Goal: Information Seeking & Learning: Learn about a topic

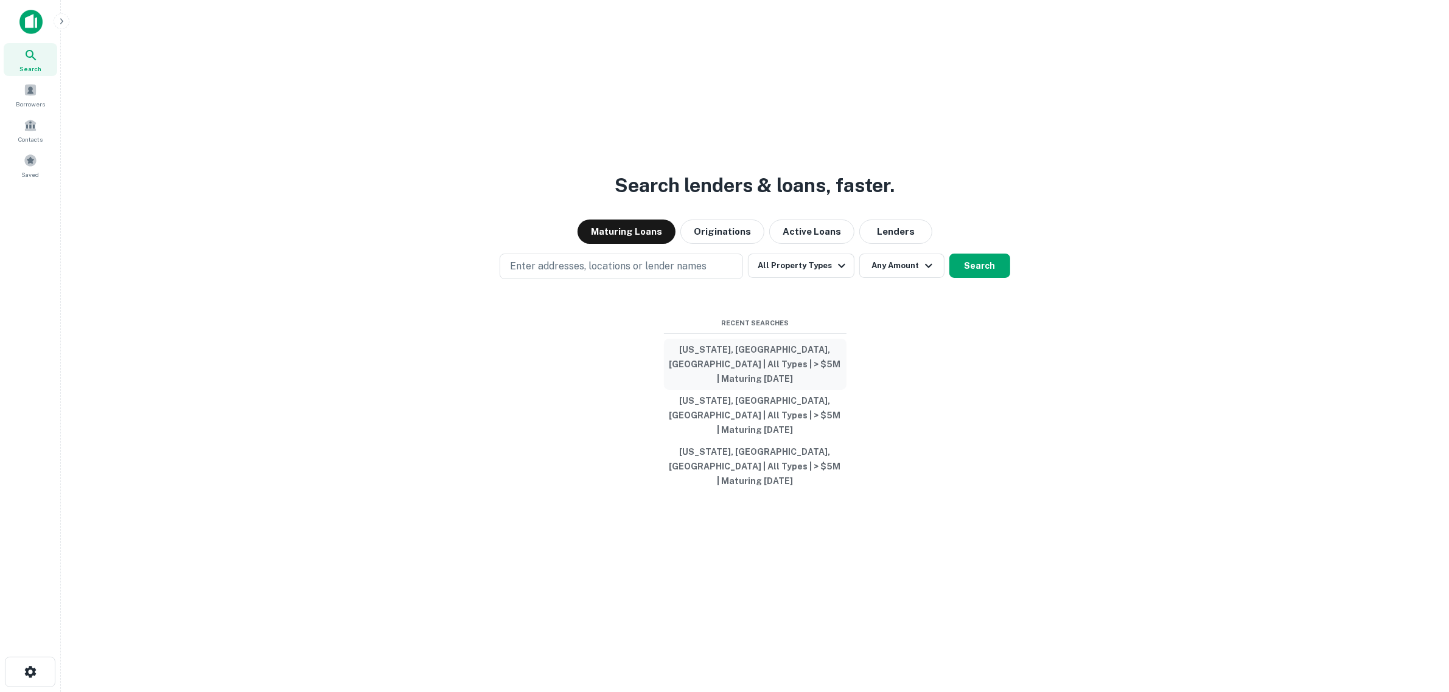
click at [733, 383] on button "[US_STATE], [GEOGRAPHIC_DATA], [GEOGRAPHIC_DATA] | All Types | > $5M | Maturing…" at bounding box center [755, 364] width 183 height 51
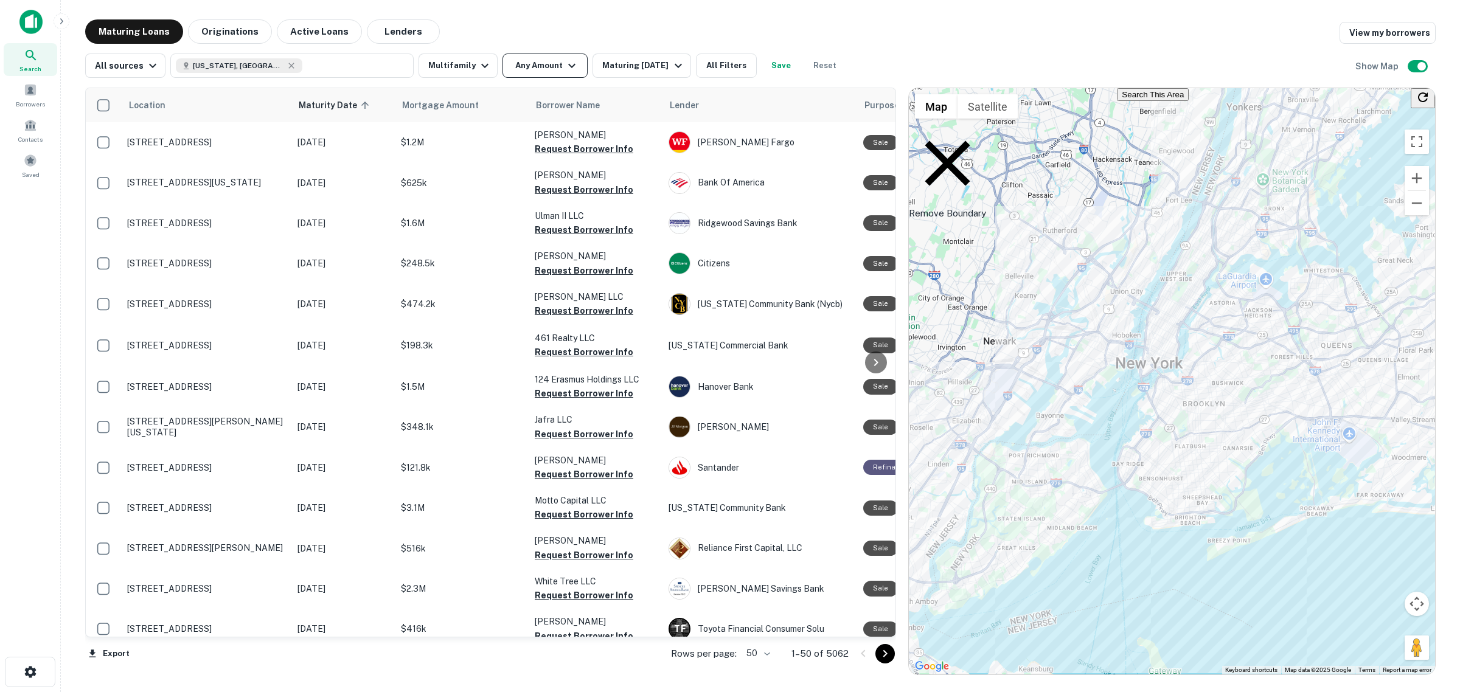
click at [531, 63] on button "Any Amount" at bounding box center [545, 66] width 85 height 24
type input "*******"
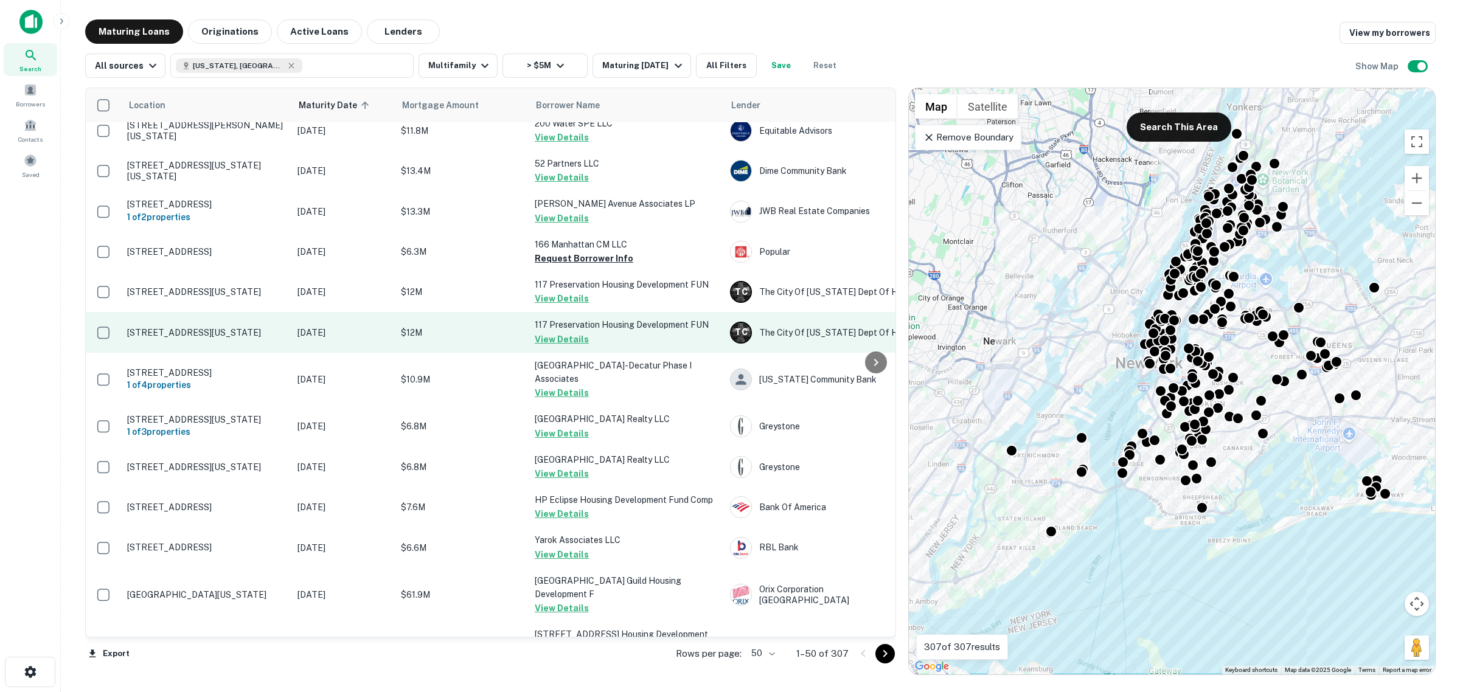
scroll to position [837, 0]
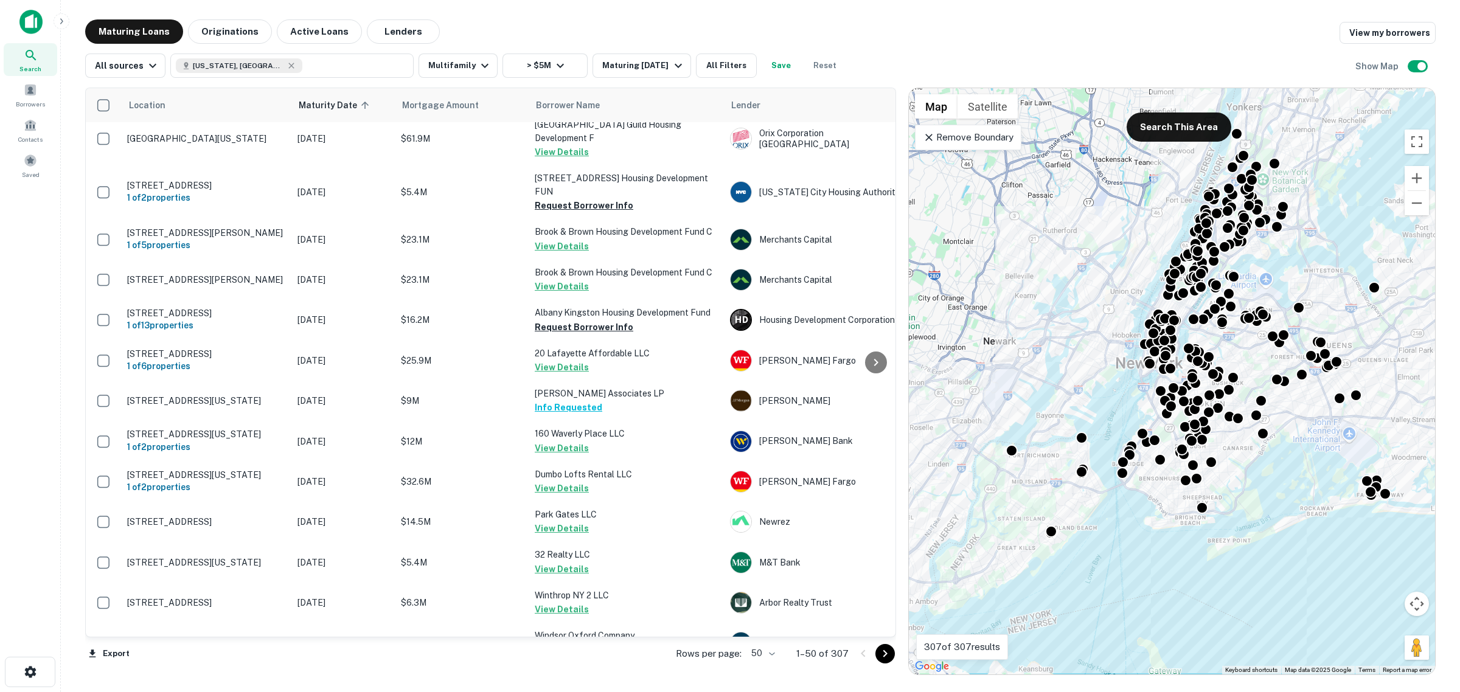
click at [890, 652] on icon "Go to next page" at bounding box center [885, 654] width 15 height 15
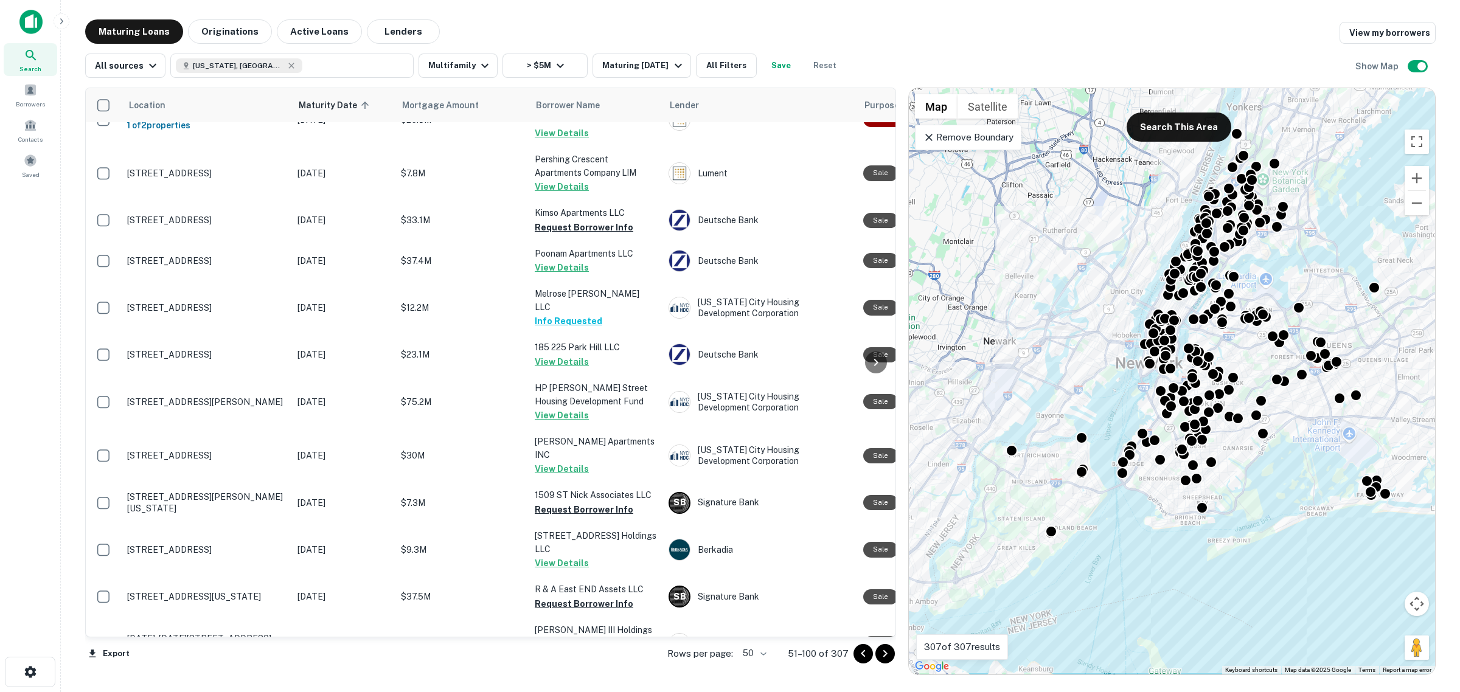
click at [890, 658] on icon "Go to next page" at bounding box center [885, 654] width 15 height 15
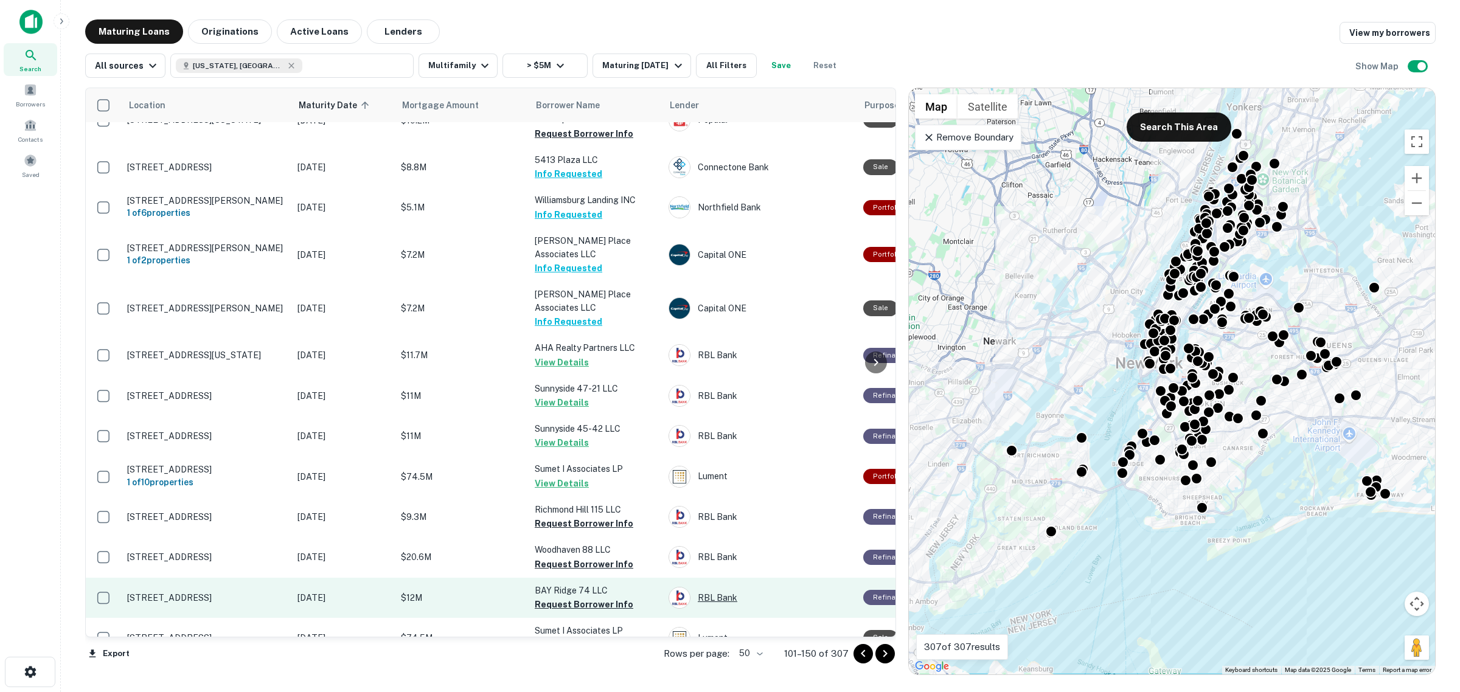
scroll to position [1521, 0]
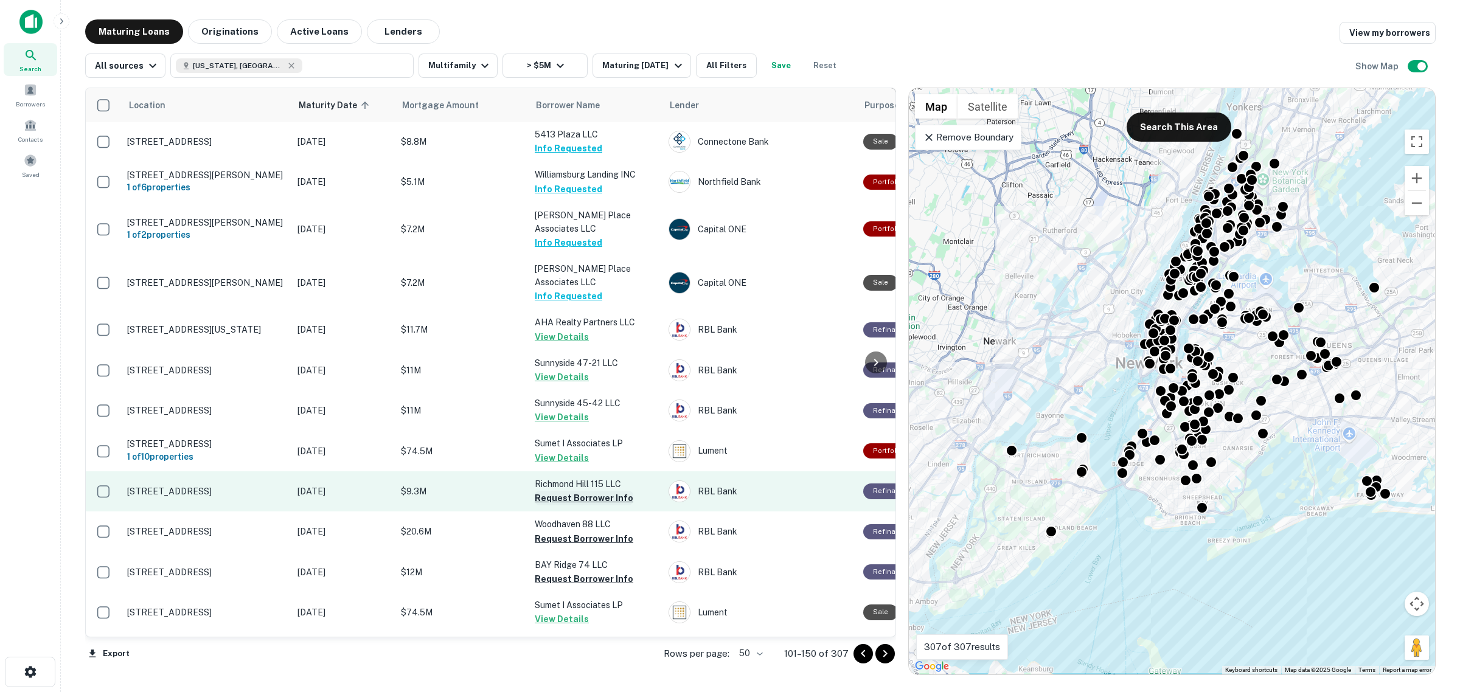
click at [597, 491] on button "Request Borrower Info" at bounding box center [584, 498] width 99 height 15
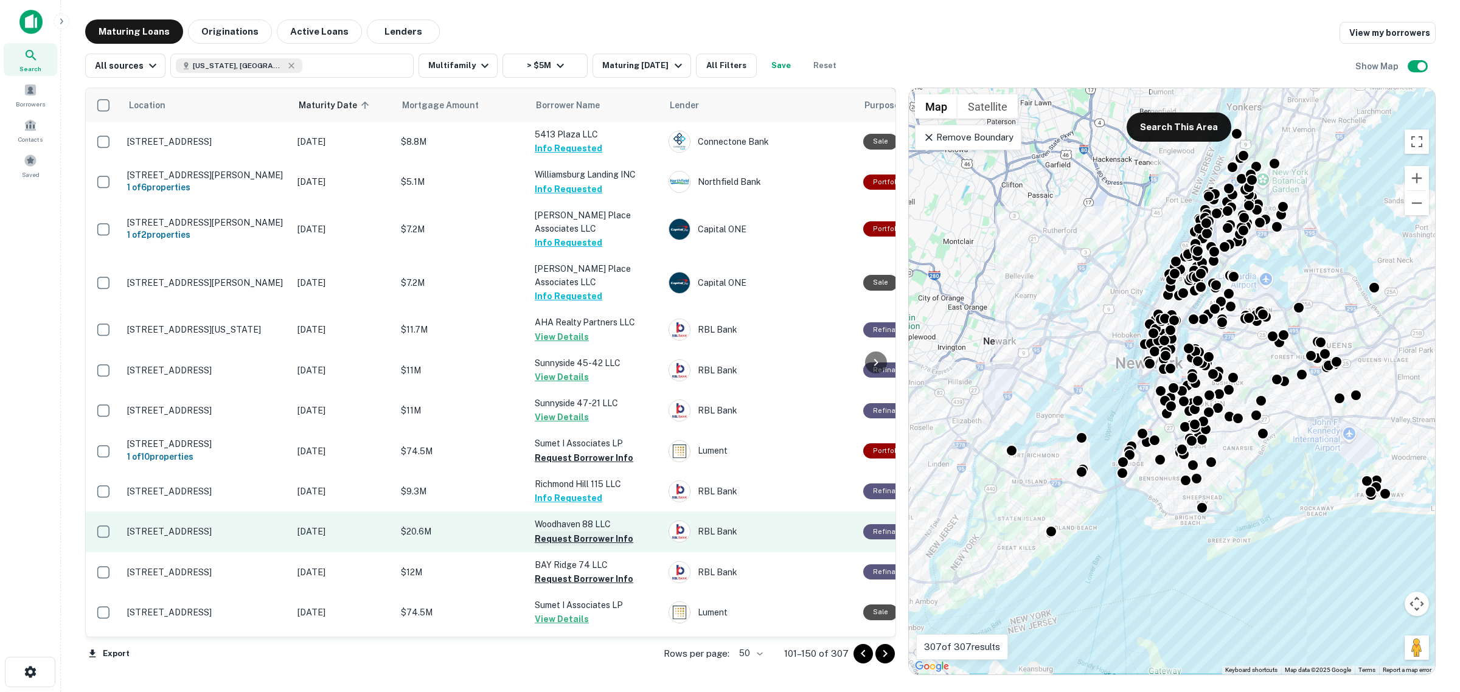
click at [588, 532] on button "Request Borrower Info" at bounding box center [584, 539] width 99 height 15
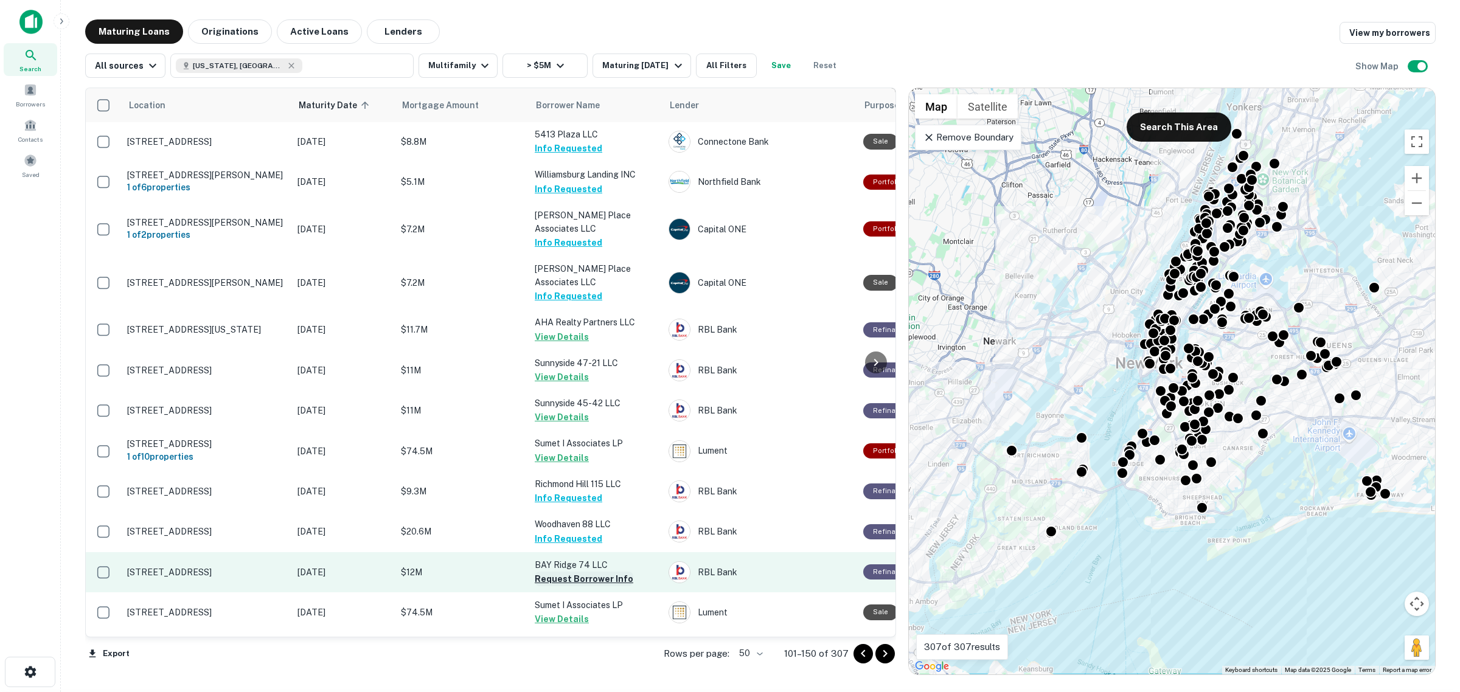
click at [597, 572] on button "Request Borrower Info" at bounding box center [584, 579] width 99 height 15
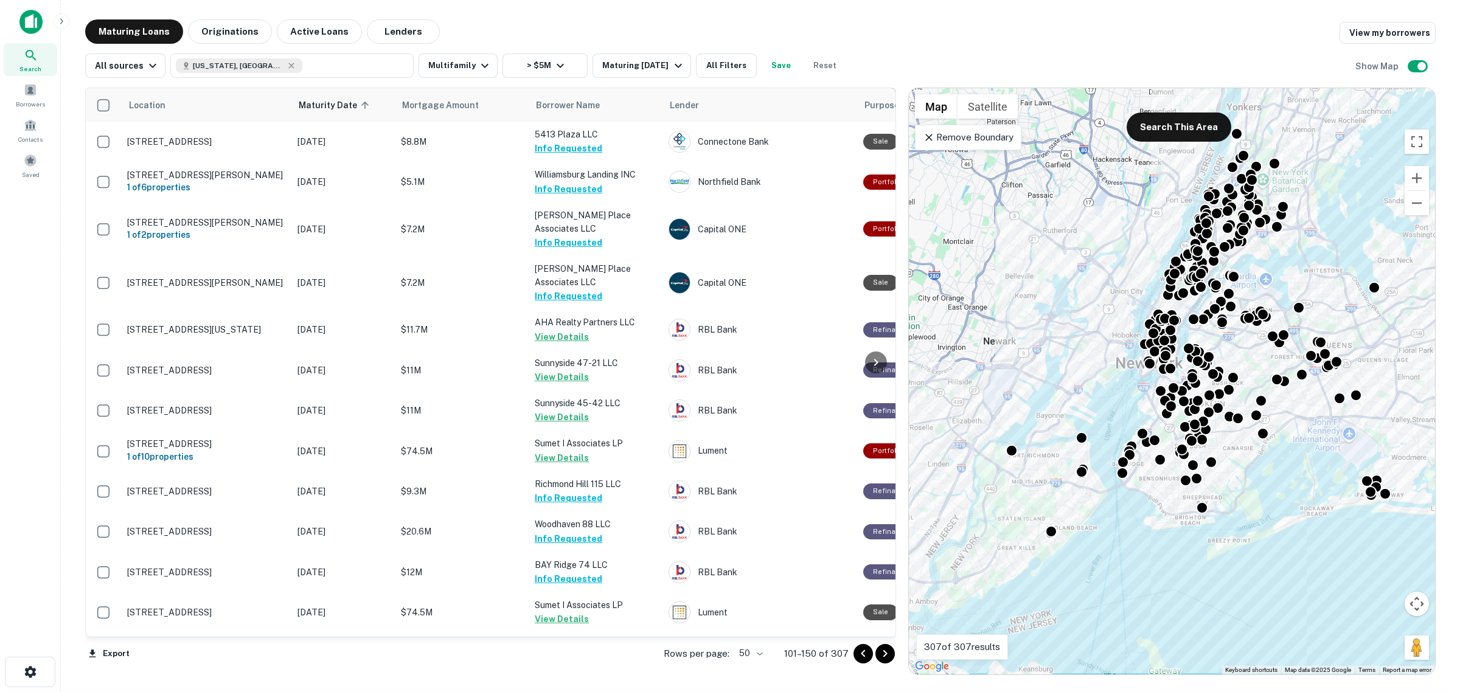
click at [883, 656] on icon "Go to next page" at bounding box center [885, 654] width 15 height 15
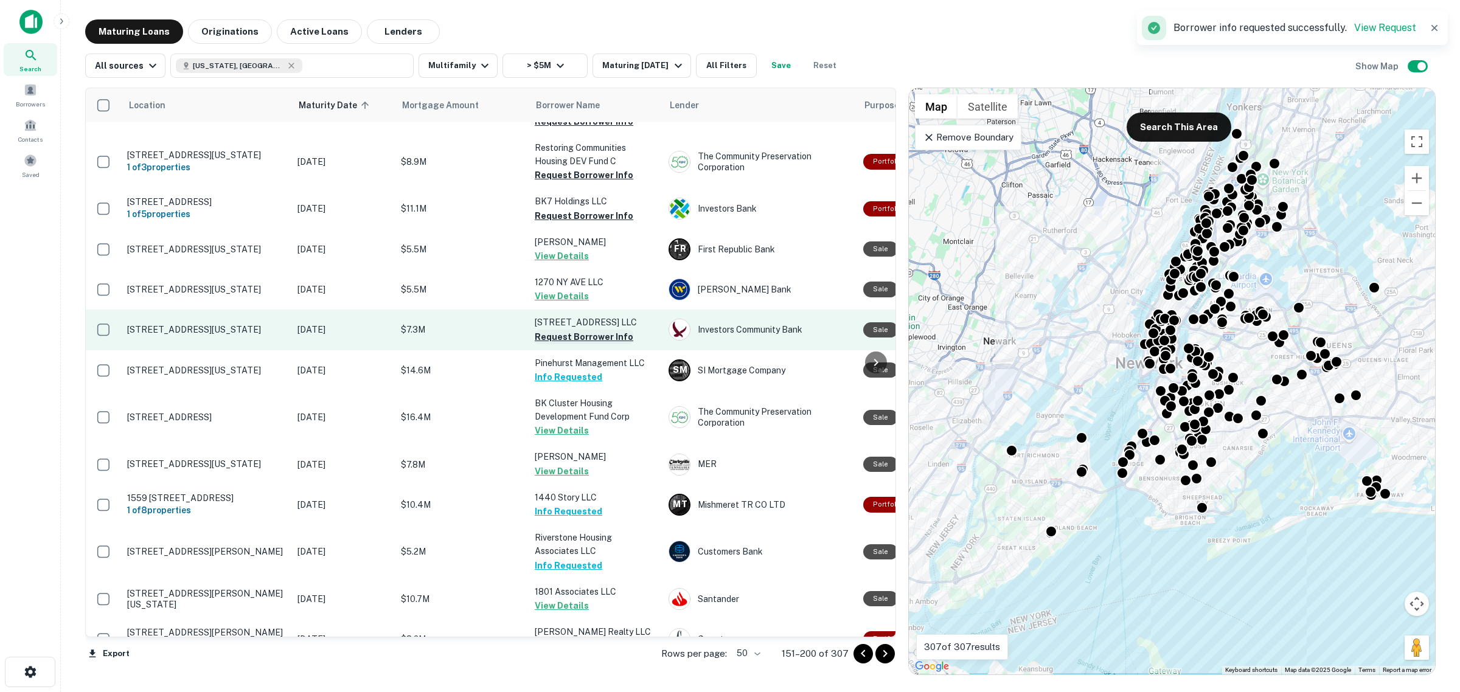
click at [590, 330] on button "Request Borrower Info" at bounding box center [584, 337] width 99 height 15
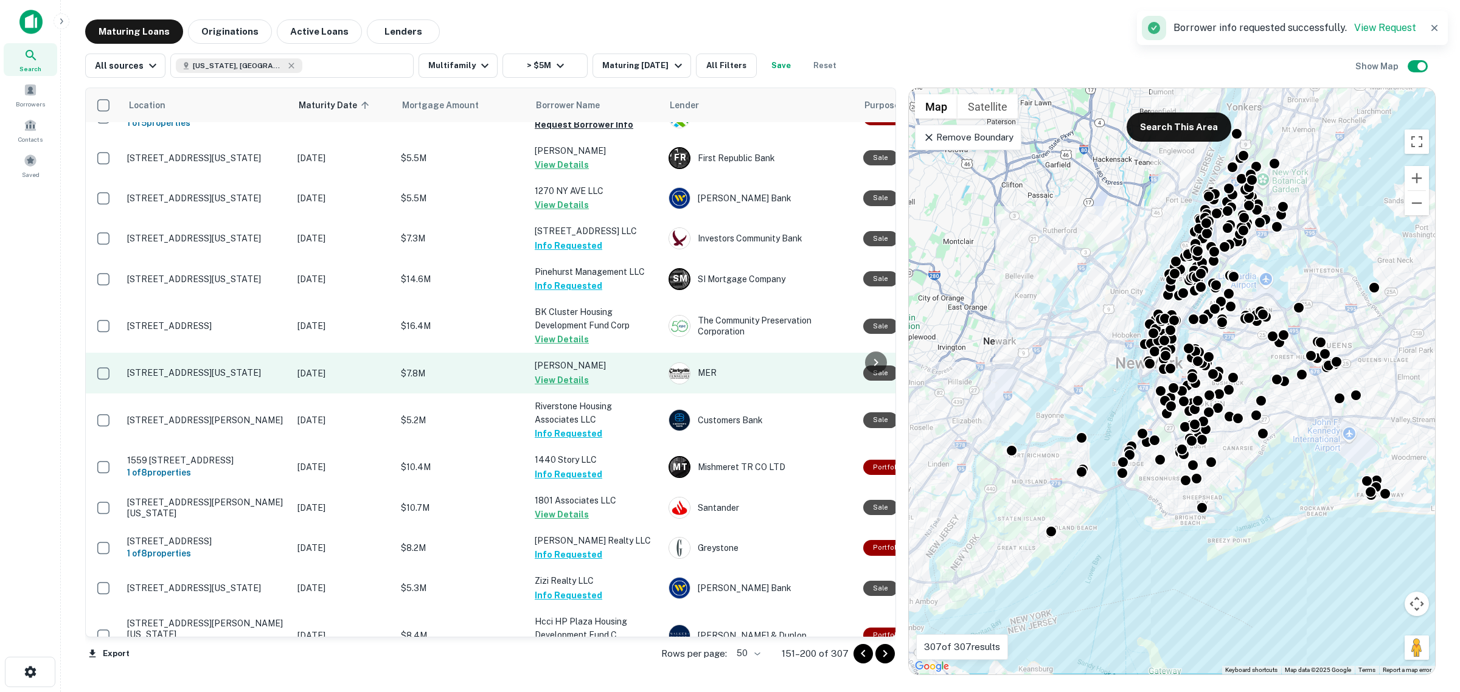
scroll to position [1672, 0]
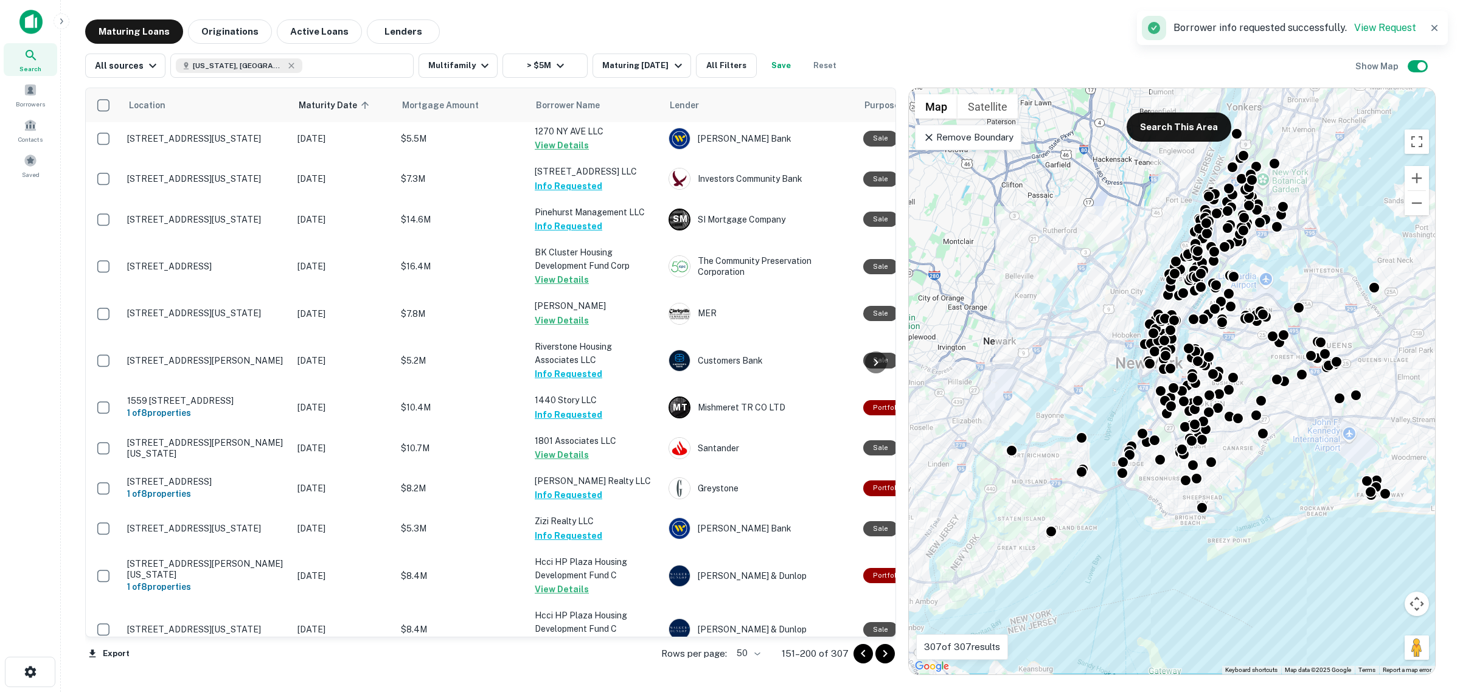
click at [890, 653] on icon "Go to next page" at bounding box center [885, 654] width 15 height 15
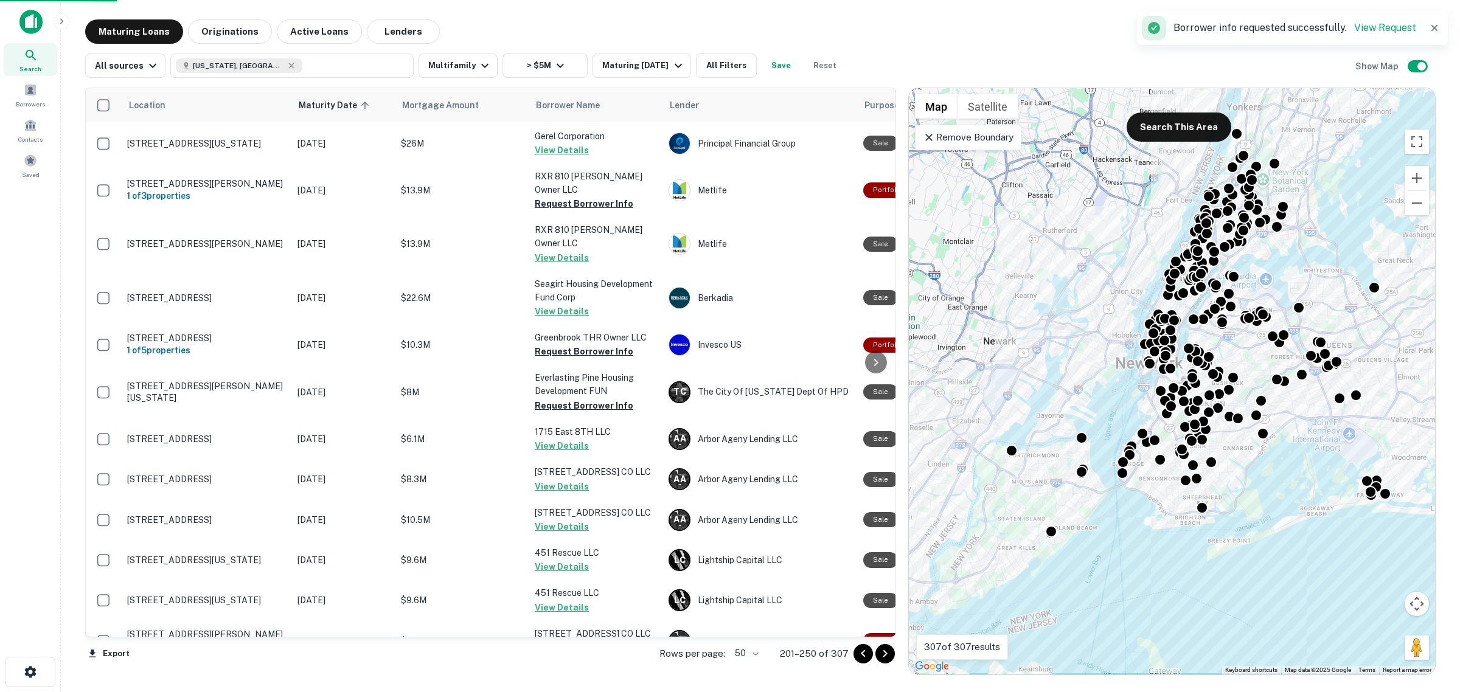
scroll to position [1656, 0]
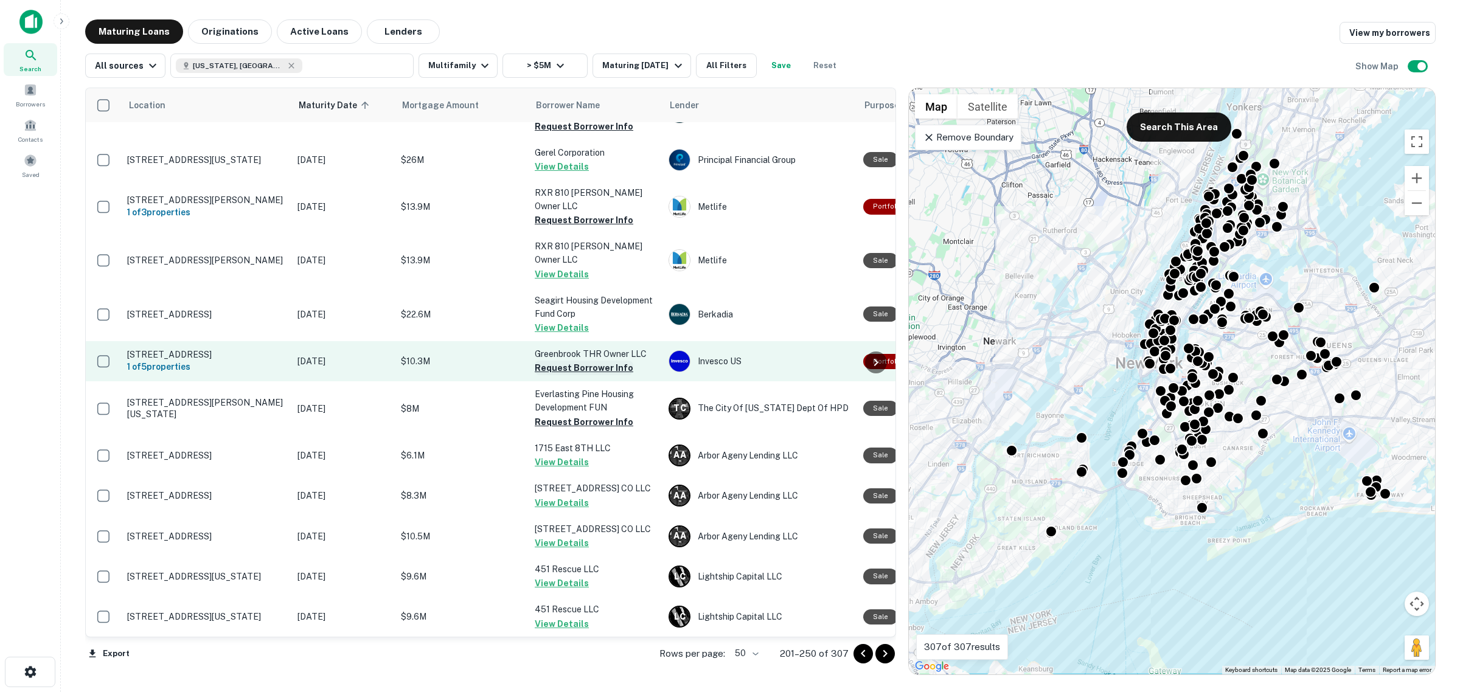
click at [573, 361] on button "Request Borrower Info" at bounding box center [584, 368] width 99 height 15
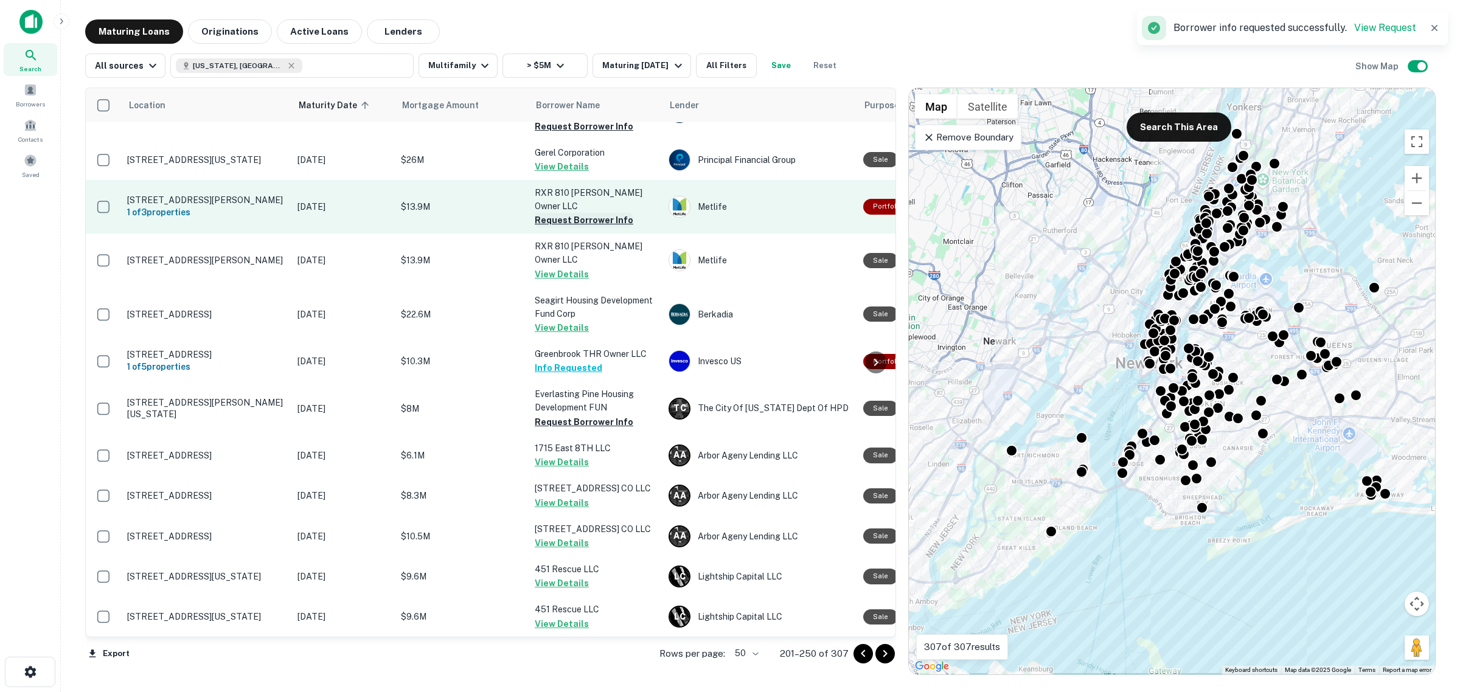
click at [582, 213] on button "Request Borrower Info" at bounding box center [584, 220] width 99 height 15
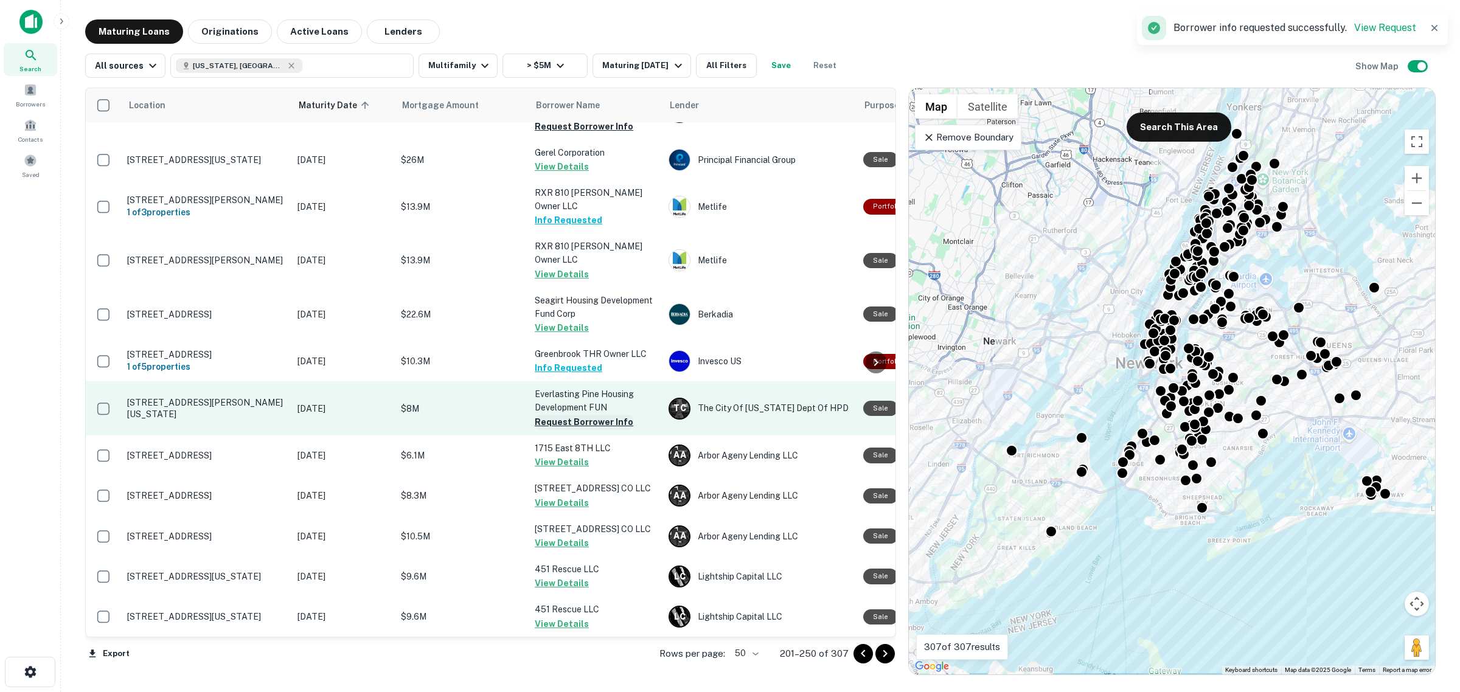
click at [582, 415] on button "Request Borrower Info" at bounding box center [584, 422] width 99 height 15
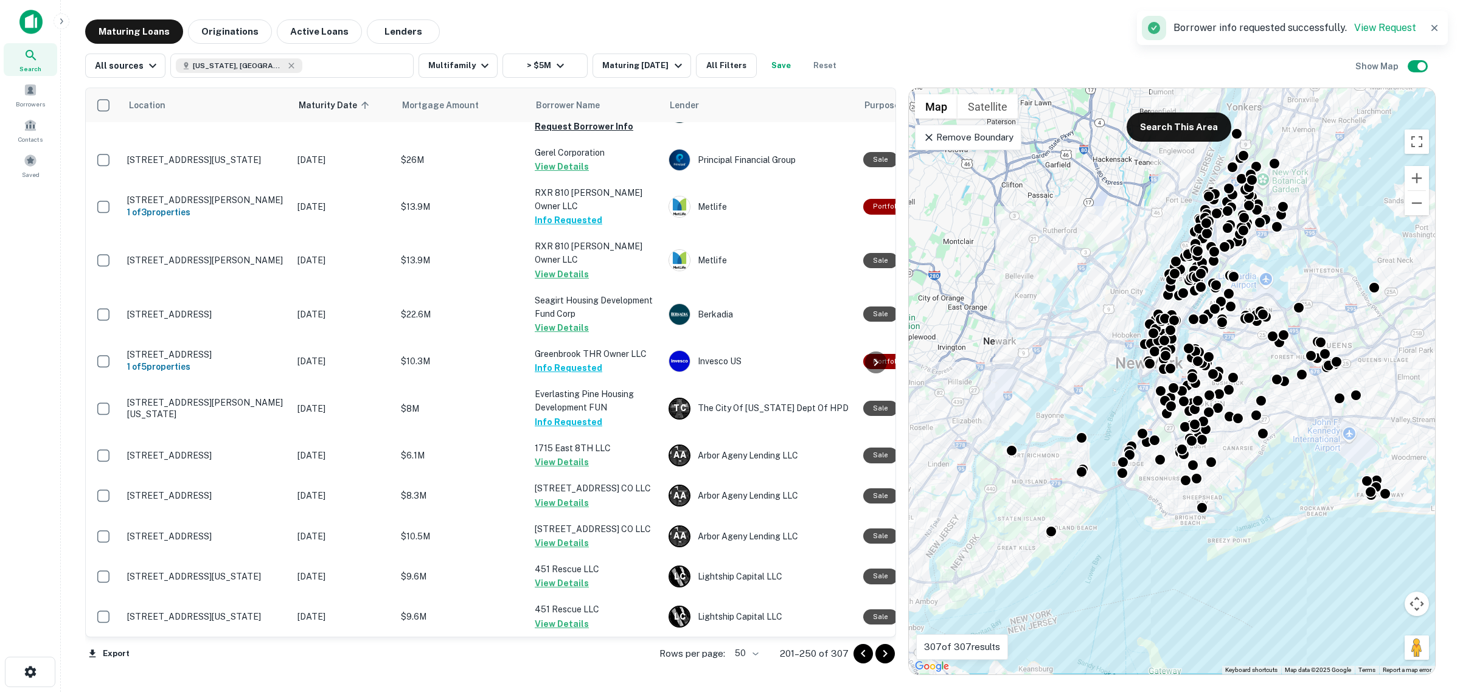
click at [591, 657] on button "Request Borrower Info" at bounding box center [584, 664] width 99 height 15
click at [884, 654] on icon "Go to next page" at bounding box center [885, 654] width 15 height 15
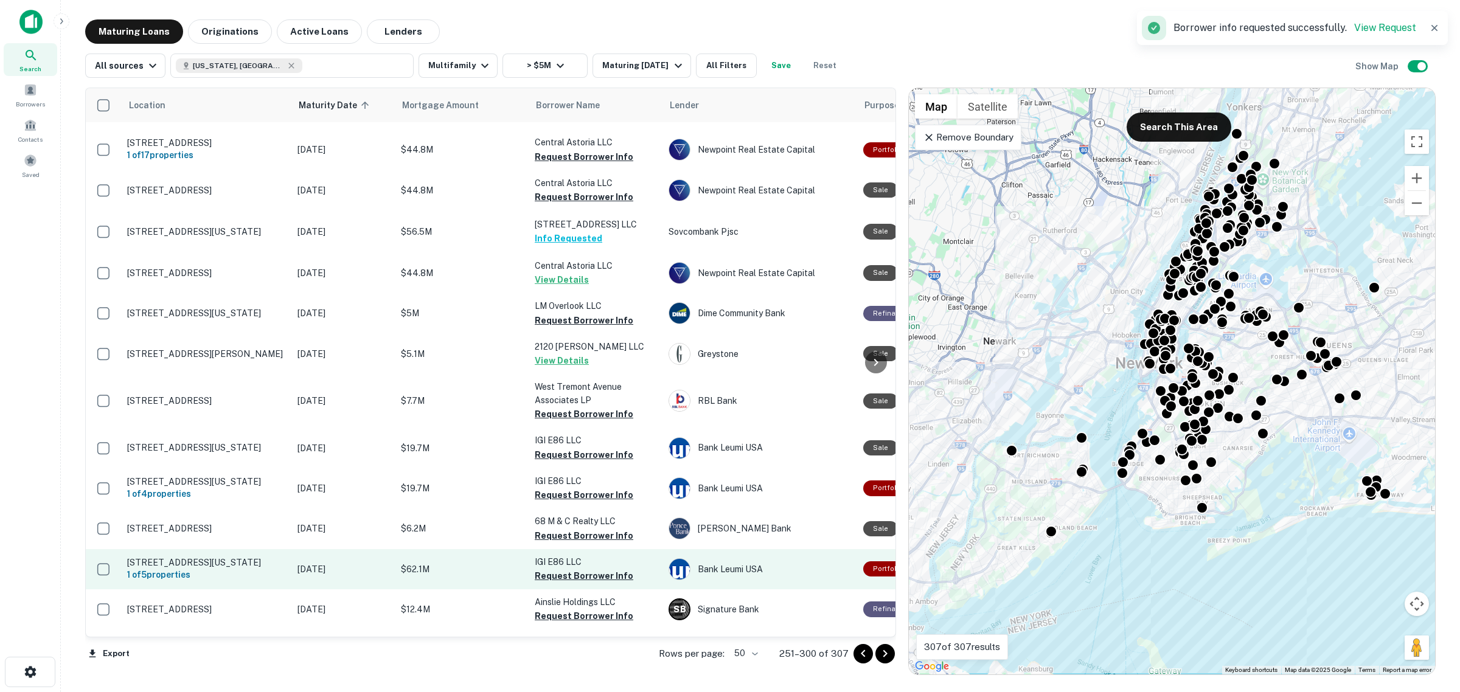
scroll to position [1561, 0]
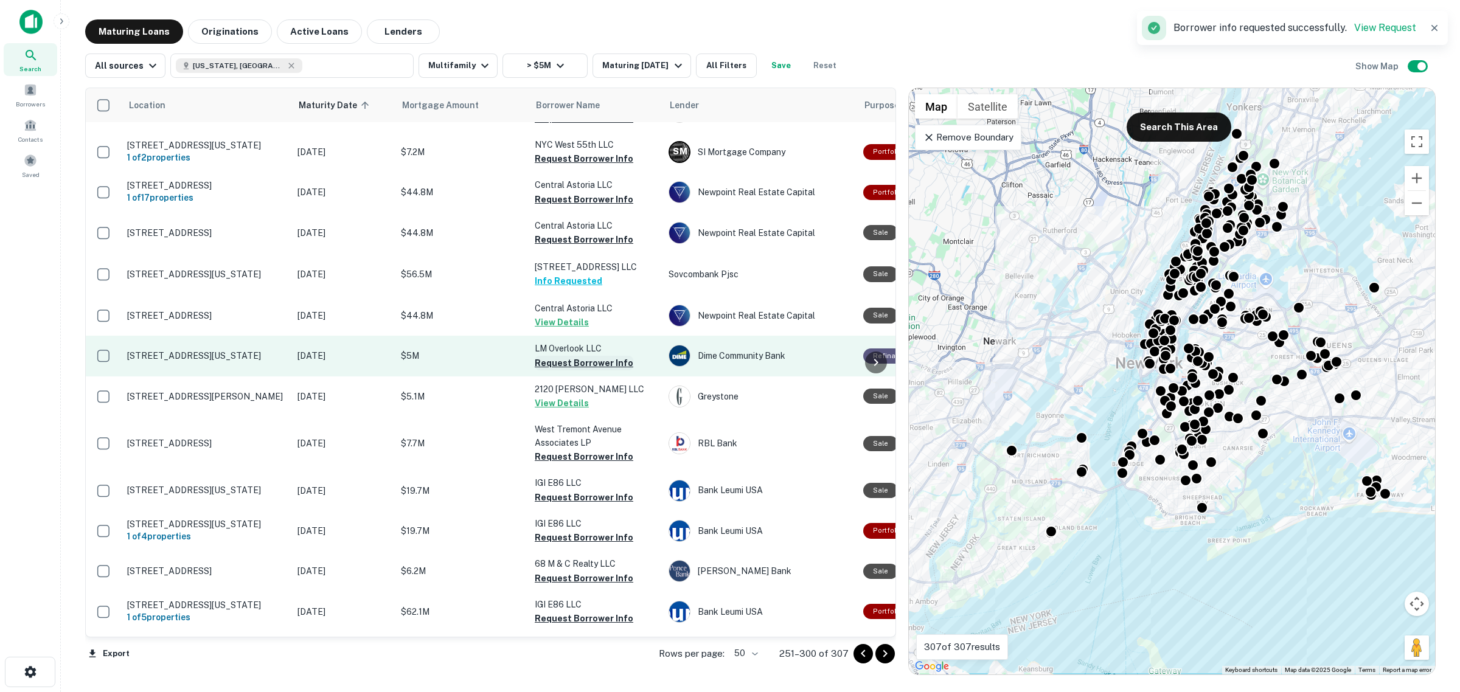
click at [589, 356] on button "Request Borrower Info" at bounding box center [584, 363] width 99 height 15
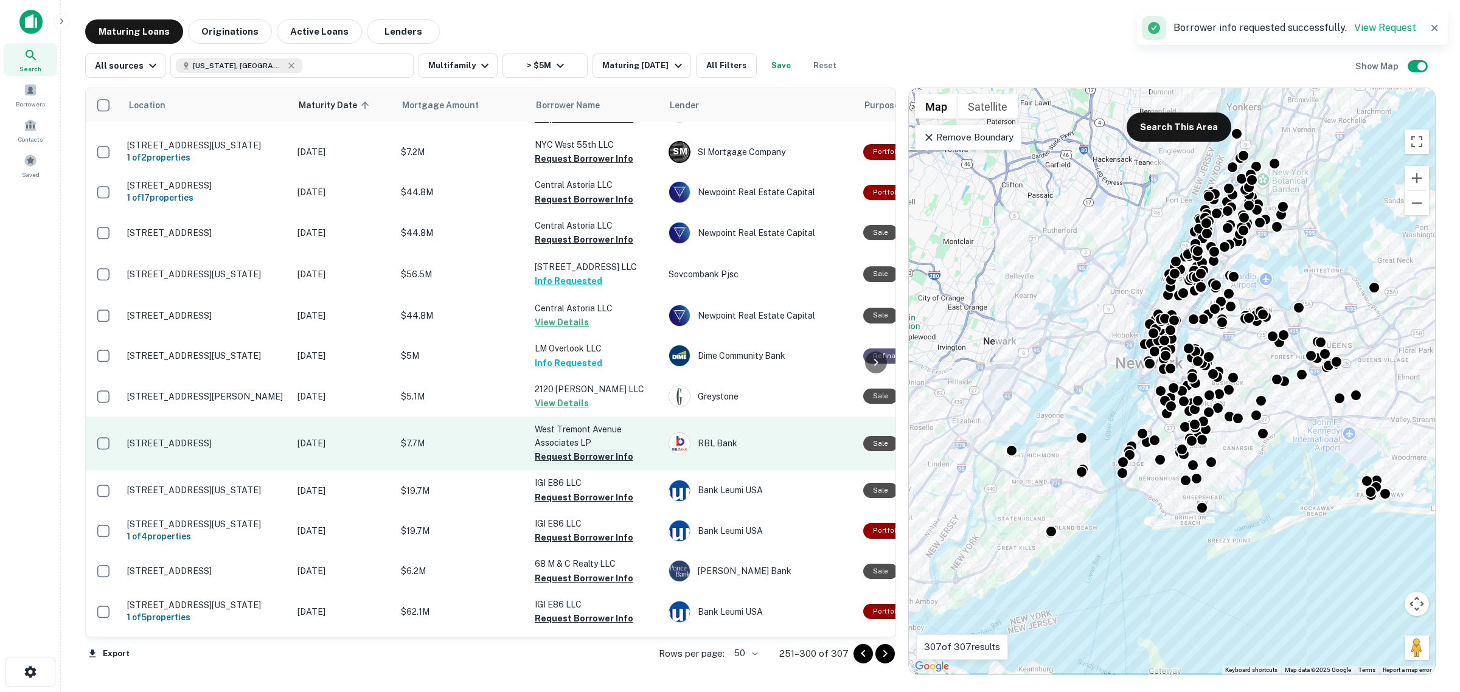
click at [582, 450] on button "Request Borrower Info" at bounding box center [584, 457] width 99 height 15
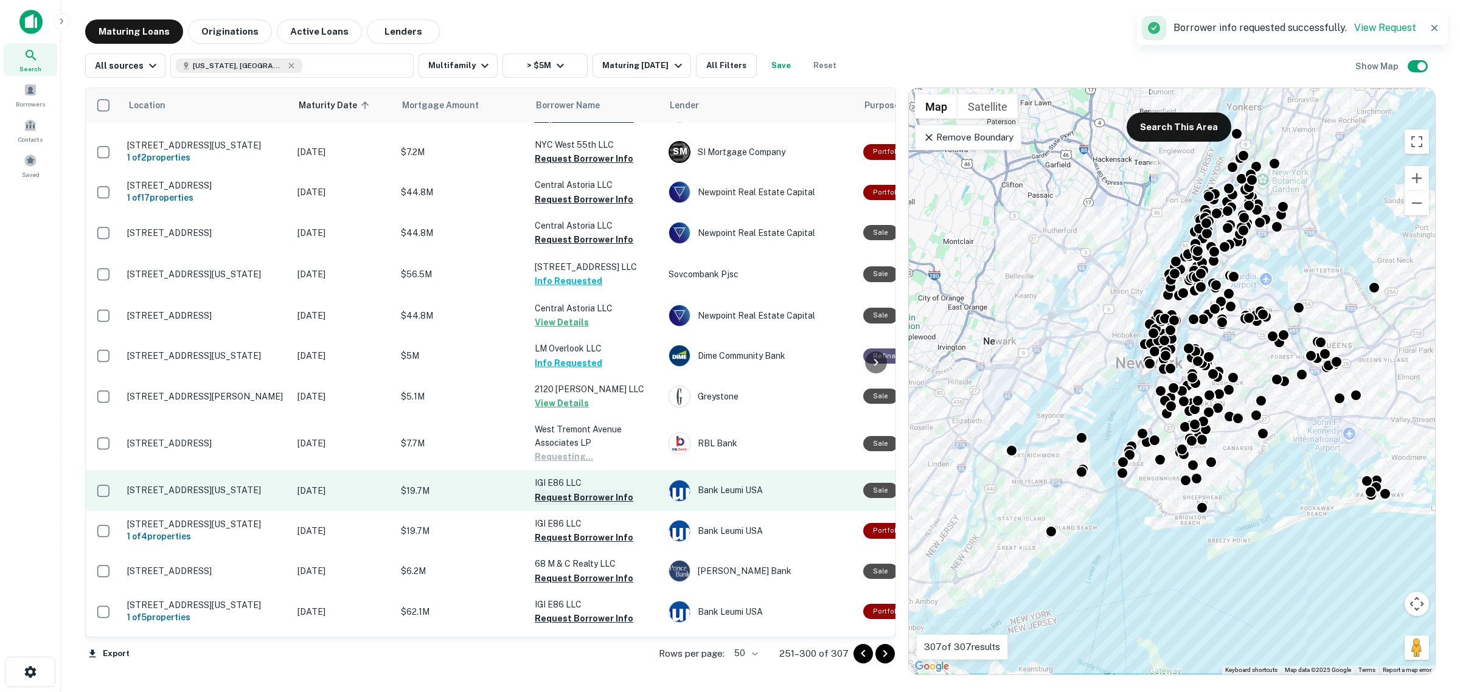
click at [588, 490] on button "Request Borrower Info" at bounding box center [584, 497] width 99 height 15
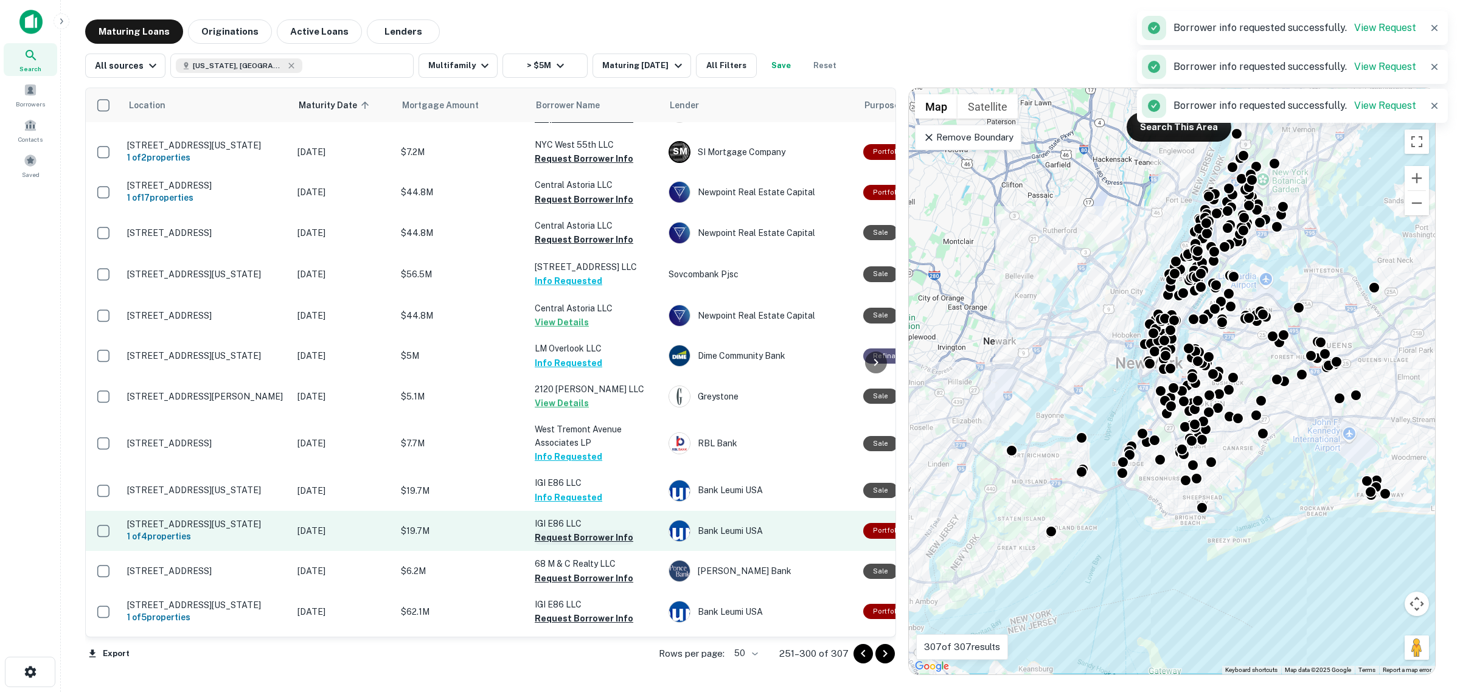
click at [583, 531] on button "Request Borrower Info" at bounding box center [584, 538] width 99 height 15
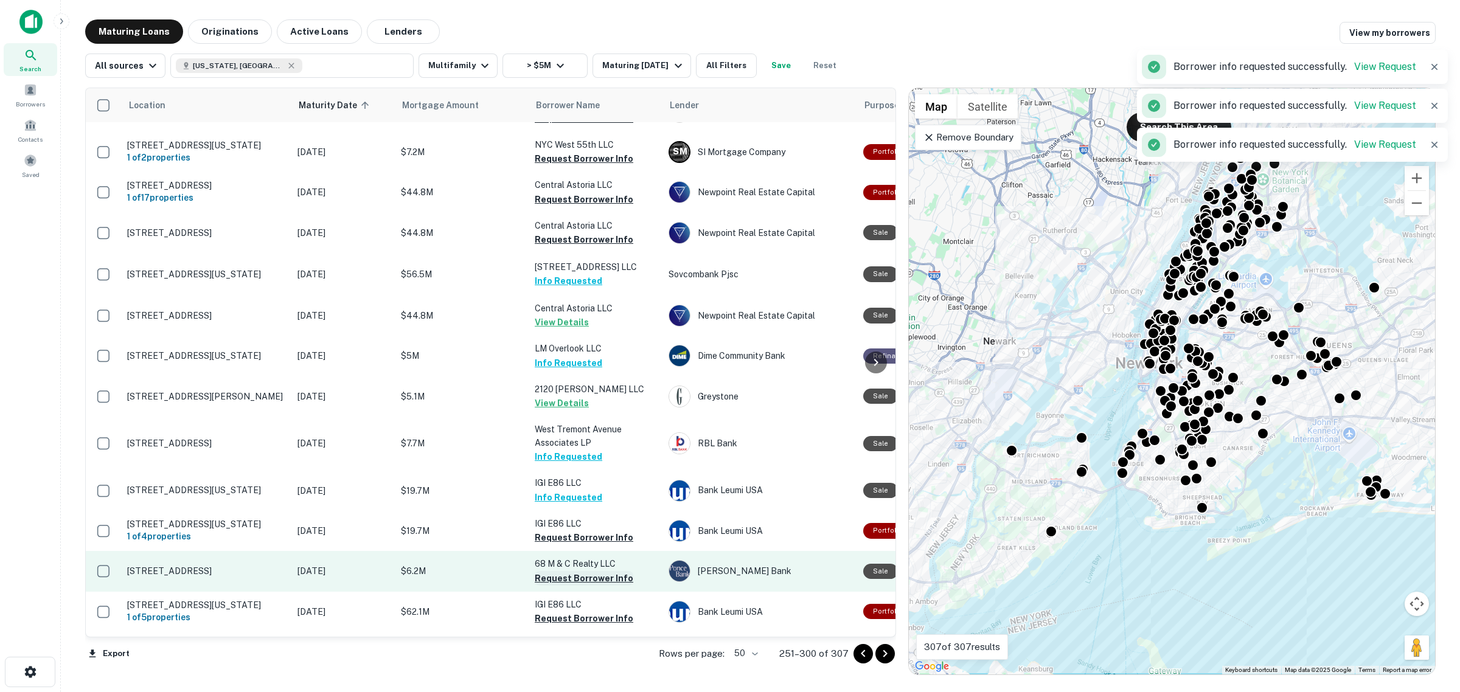
click at [580, 571] on button "Request Borrower Info" at bounding box center [584, 578] width 99 height 15
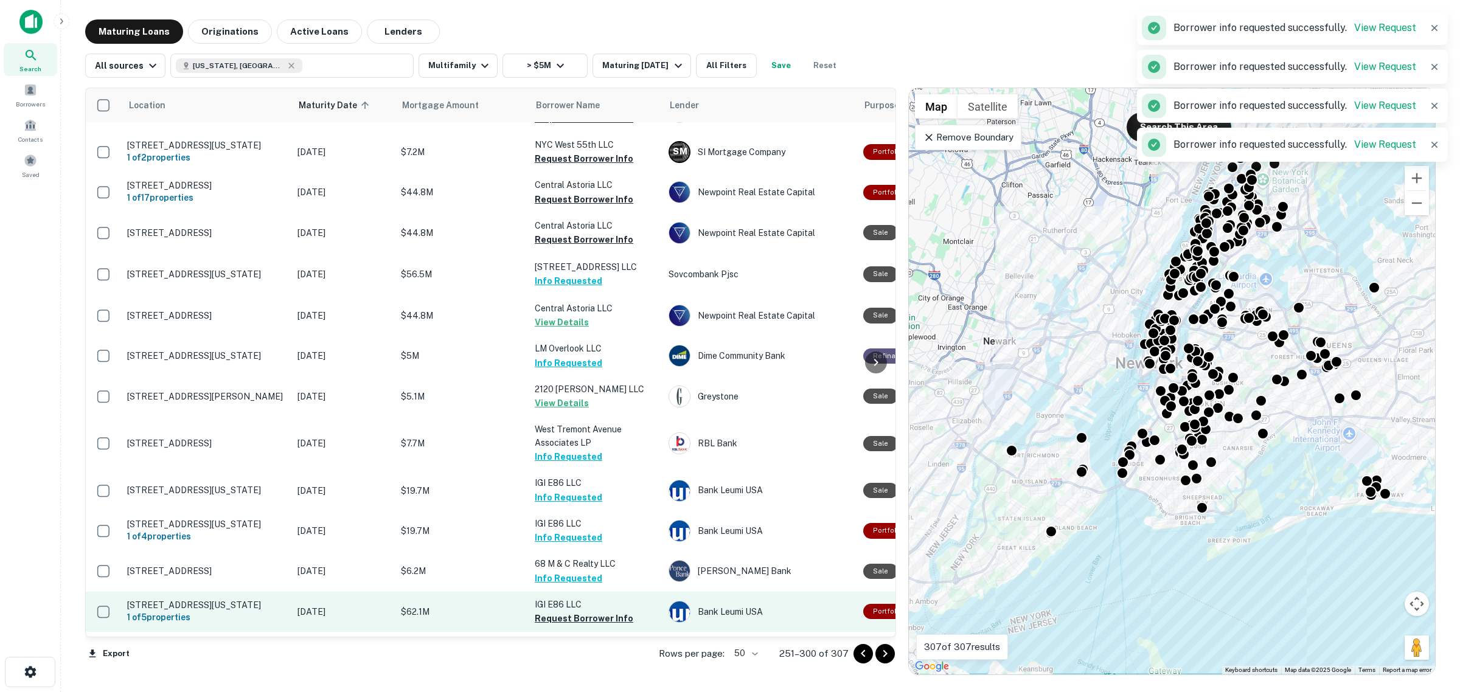
scroll to position [1568, 0]
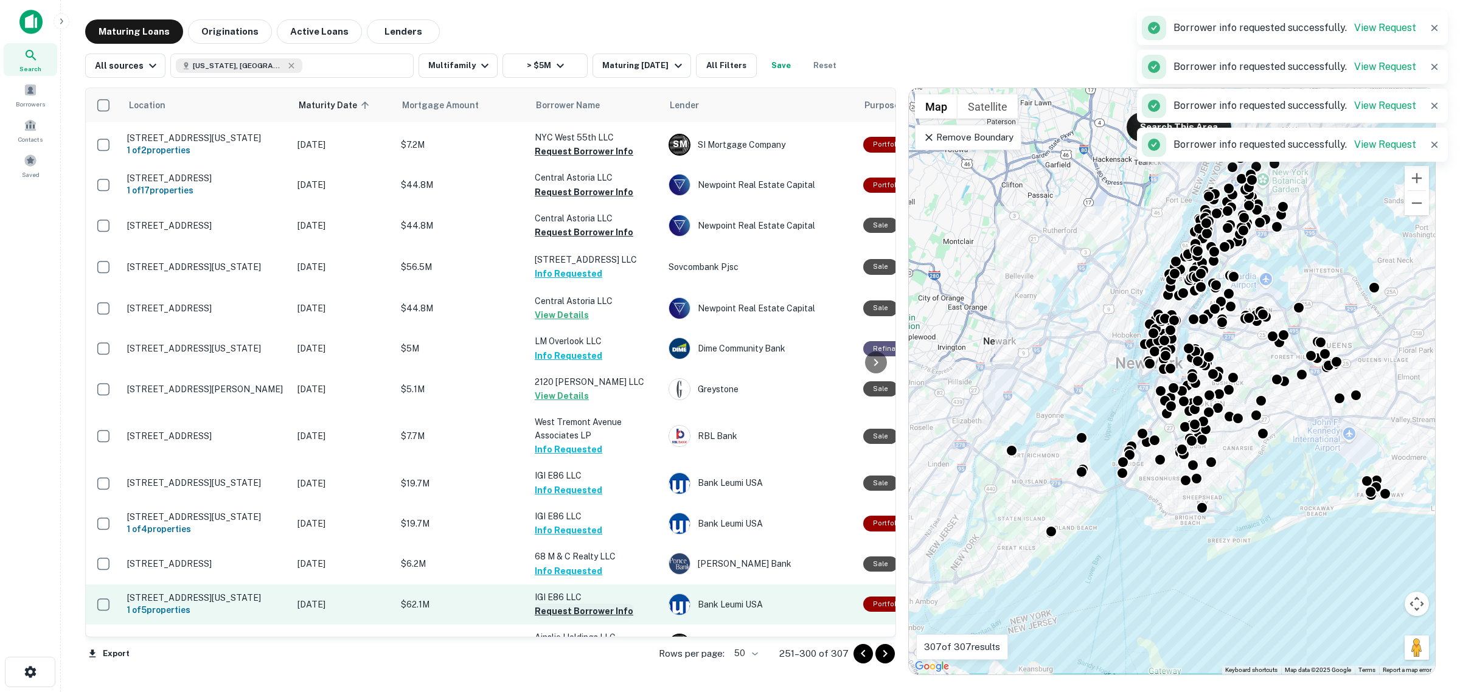
click at [571, 604] on button "Request Borrower Info" at bounding box center [584, 611] width 99 height 15
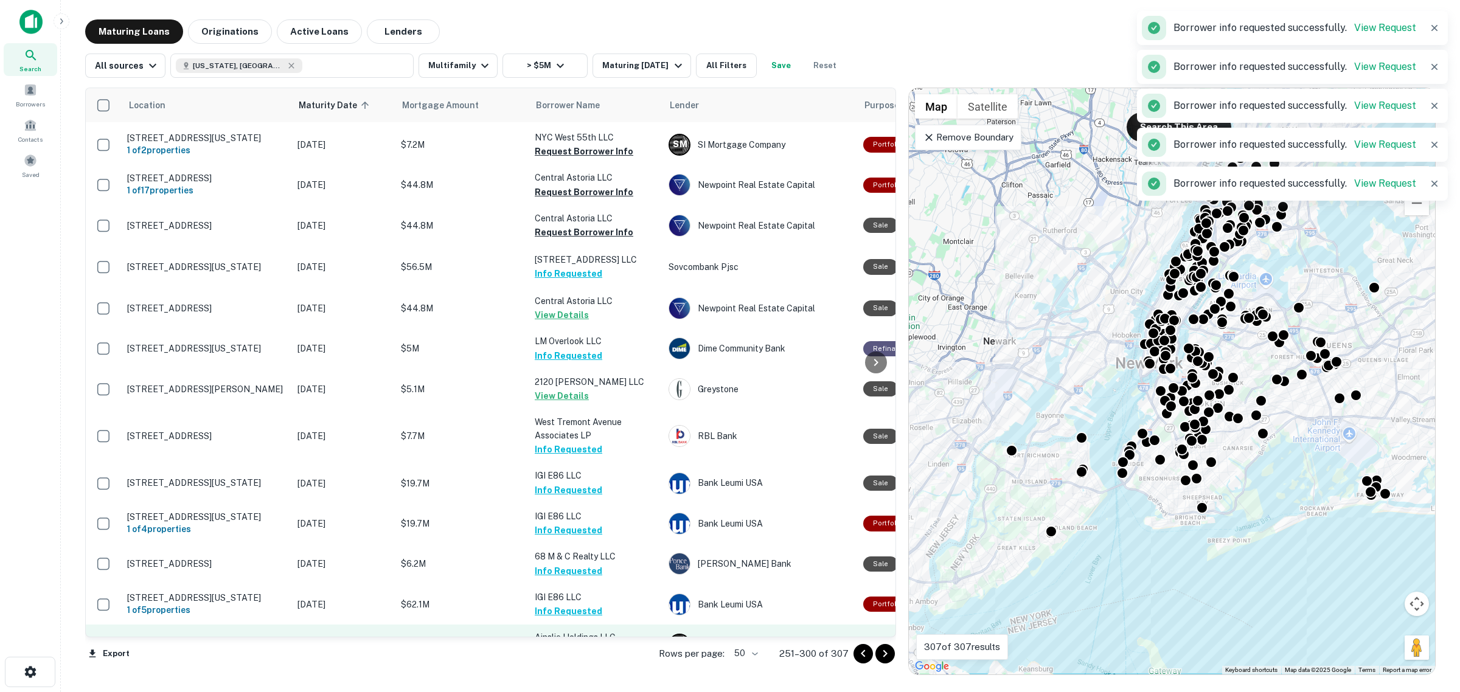
click at [580, 644] on button "Request Borrower Info" at bounding box center [584, 651] width 99 height 15
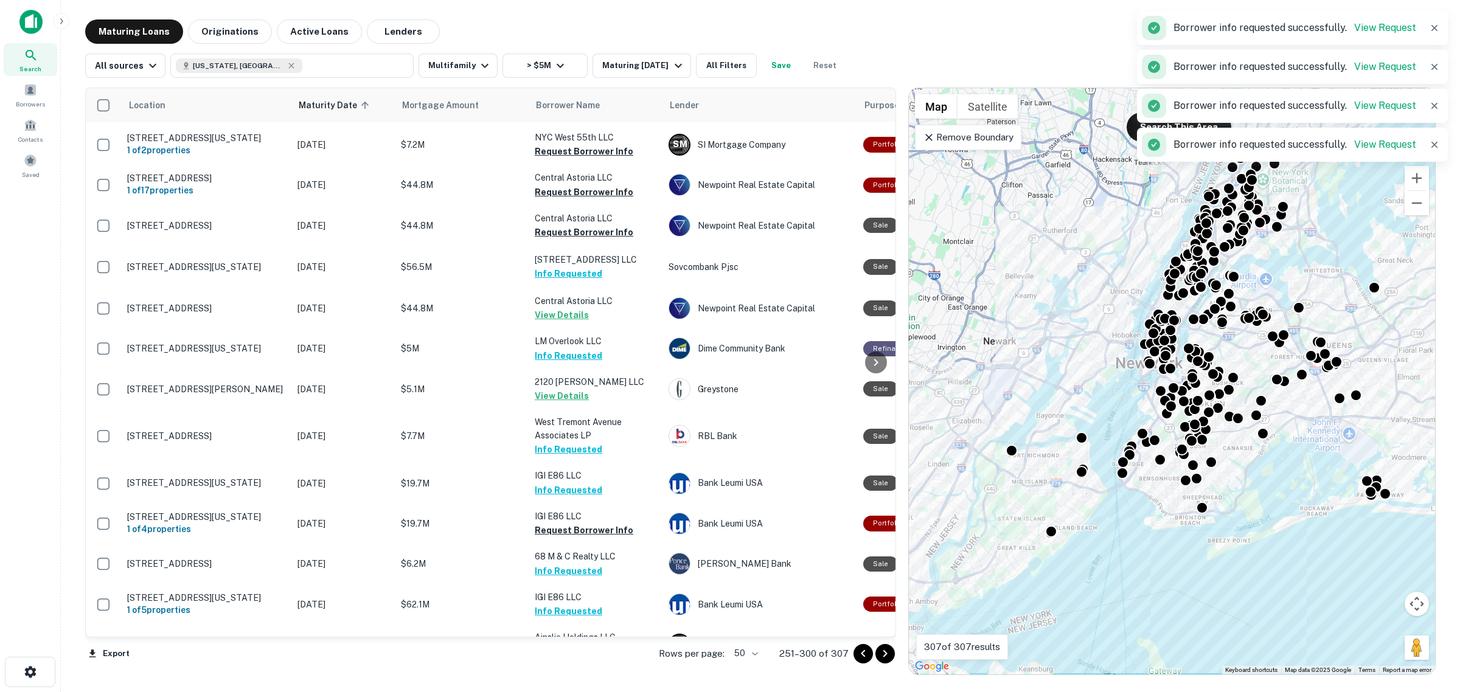
scroll to position [1637, 0]
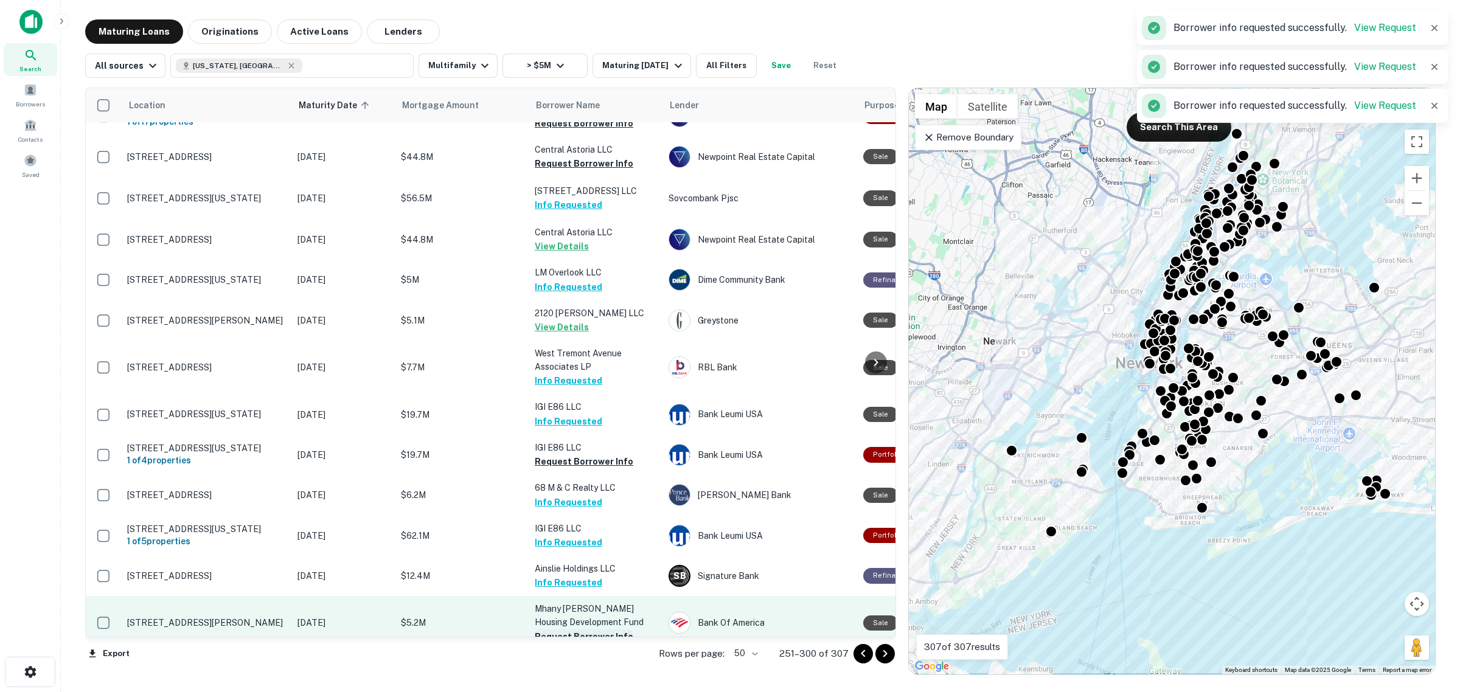
click at [594, 630] on button "Request Borrower Info" at bounding box center [584, 637] width 99 height 15
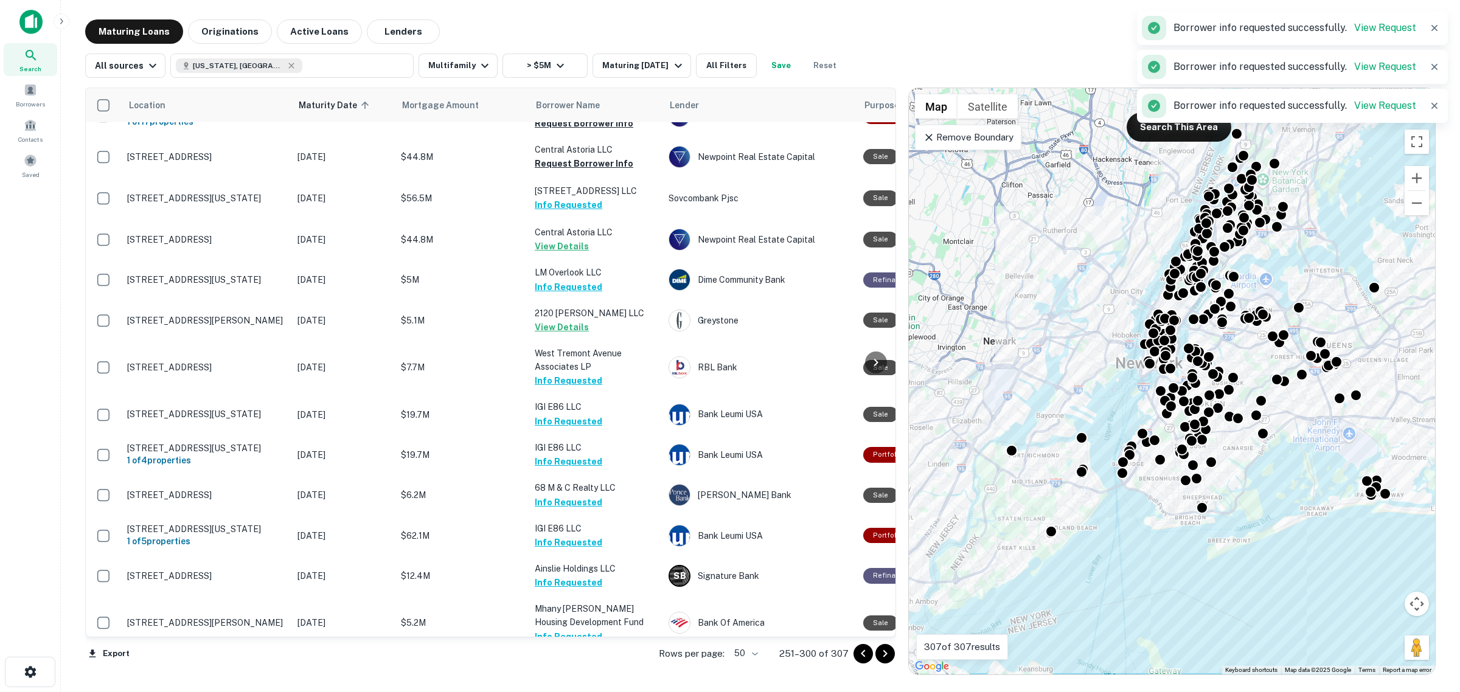
scroll to position [1644, 0]
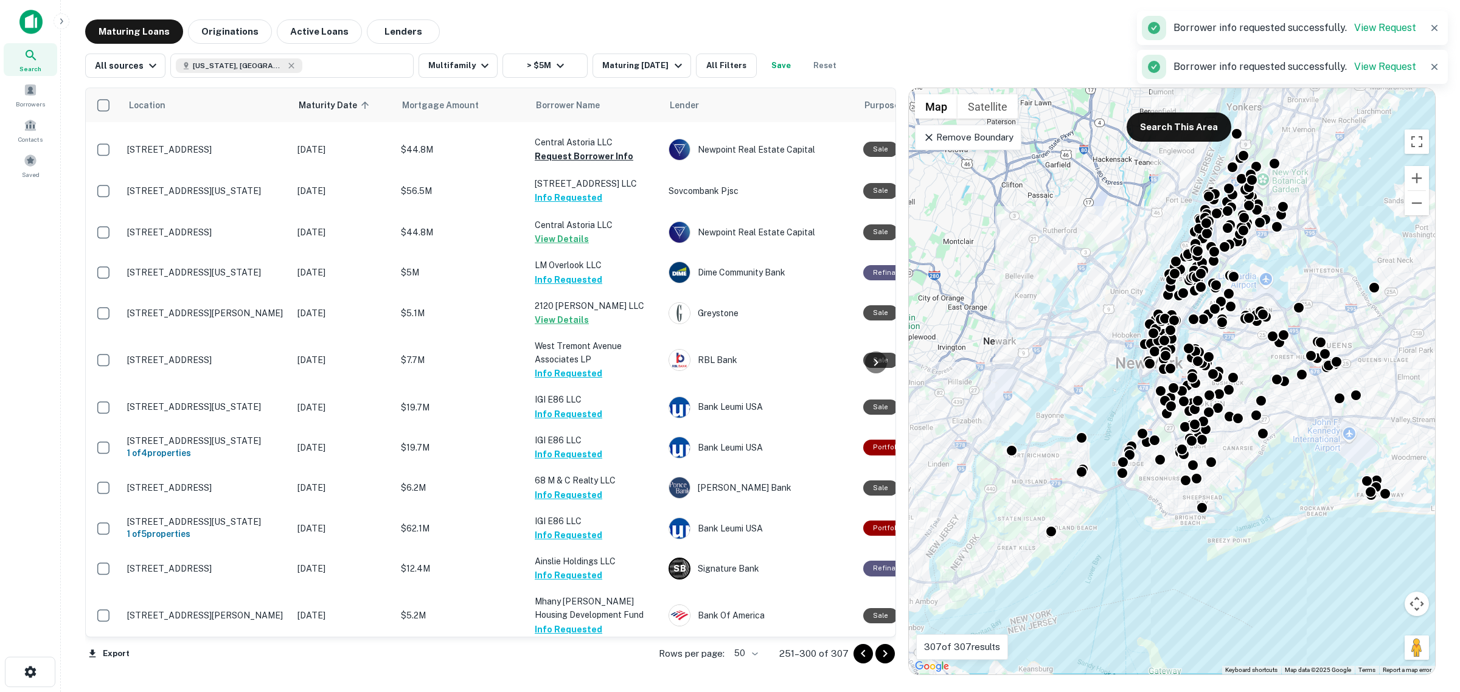
click at [588, 663] on button "Request Borrower Info" at bounding box center [584, 670] width 99 height 15
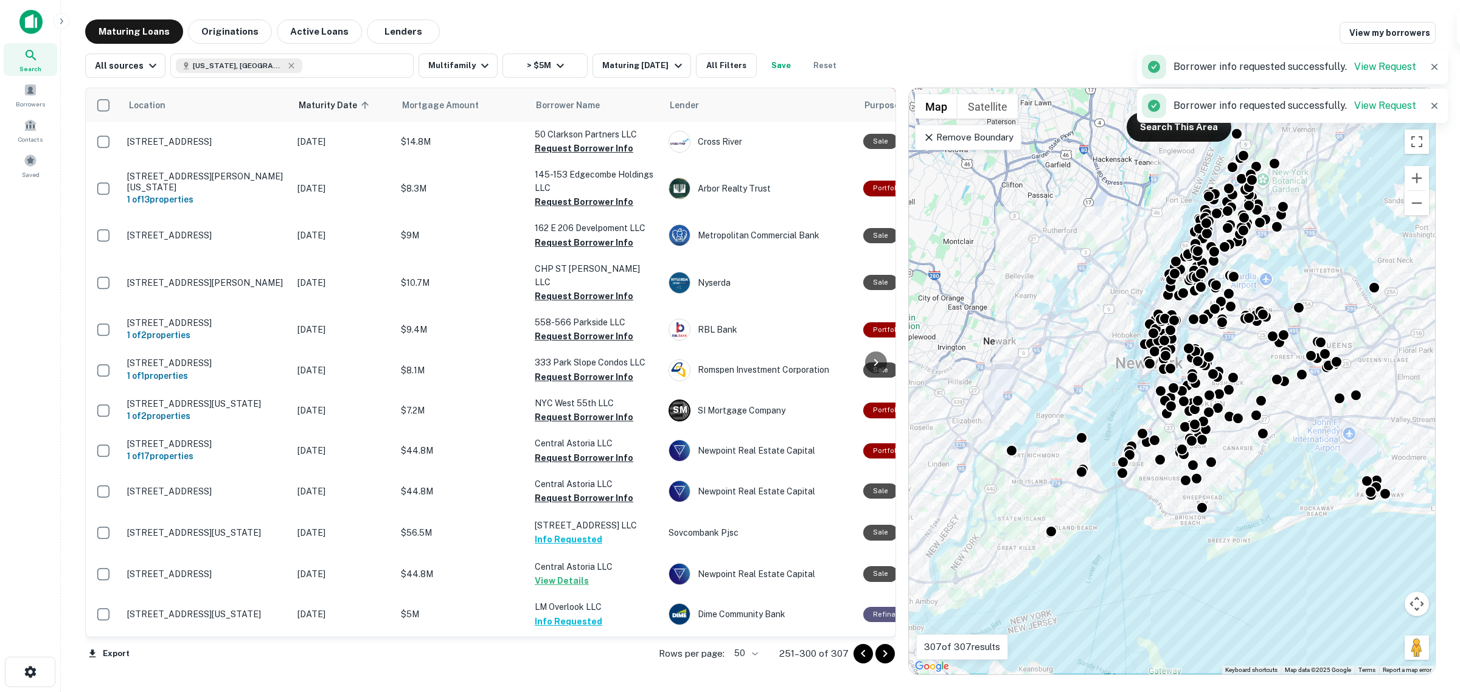
scroll to position [1264, 0]
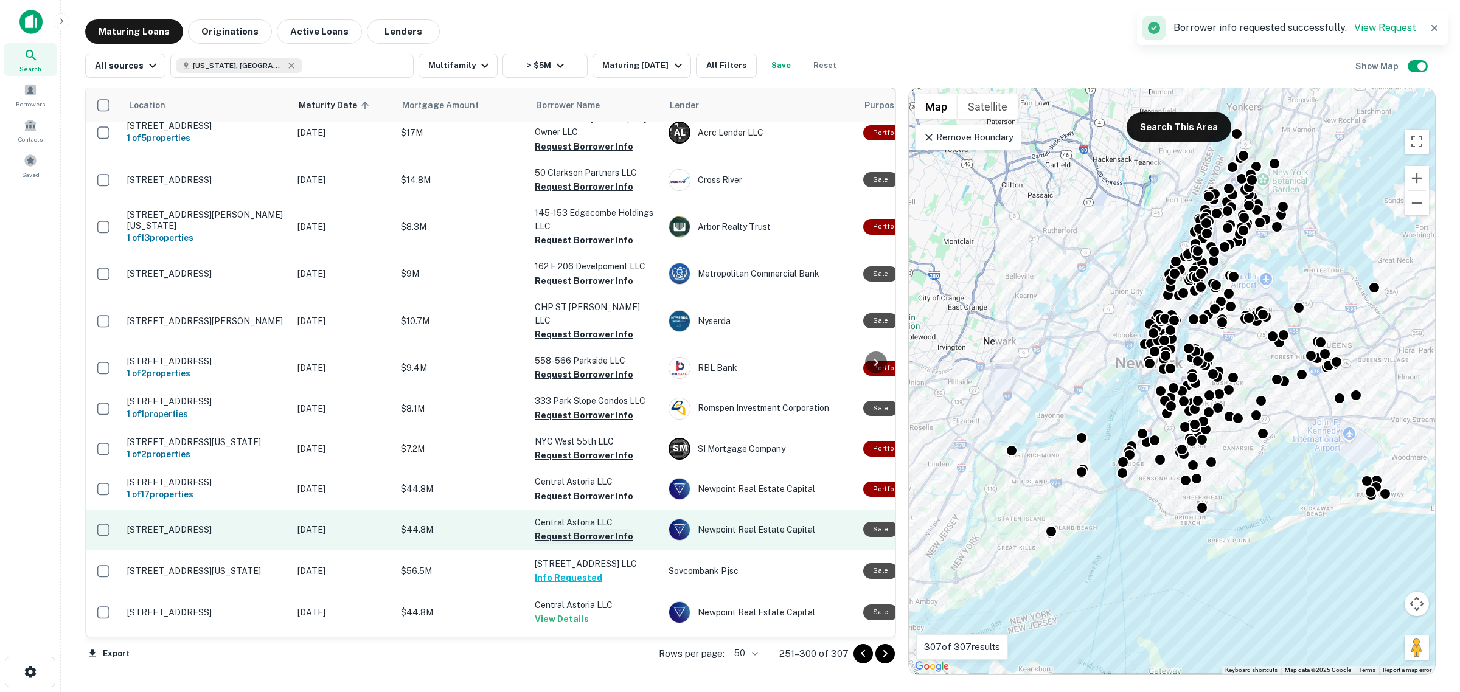
click at [585, 529] on button "Request Borrower Info" at bounding box center [584, 536] width 99 height 15
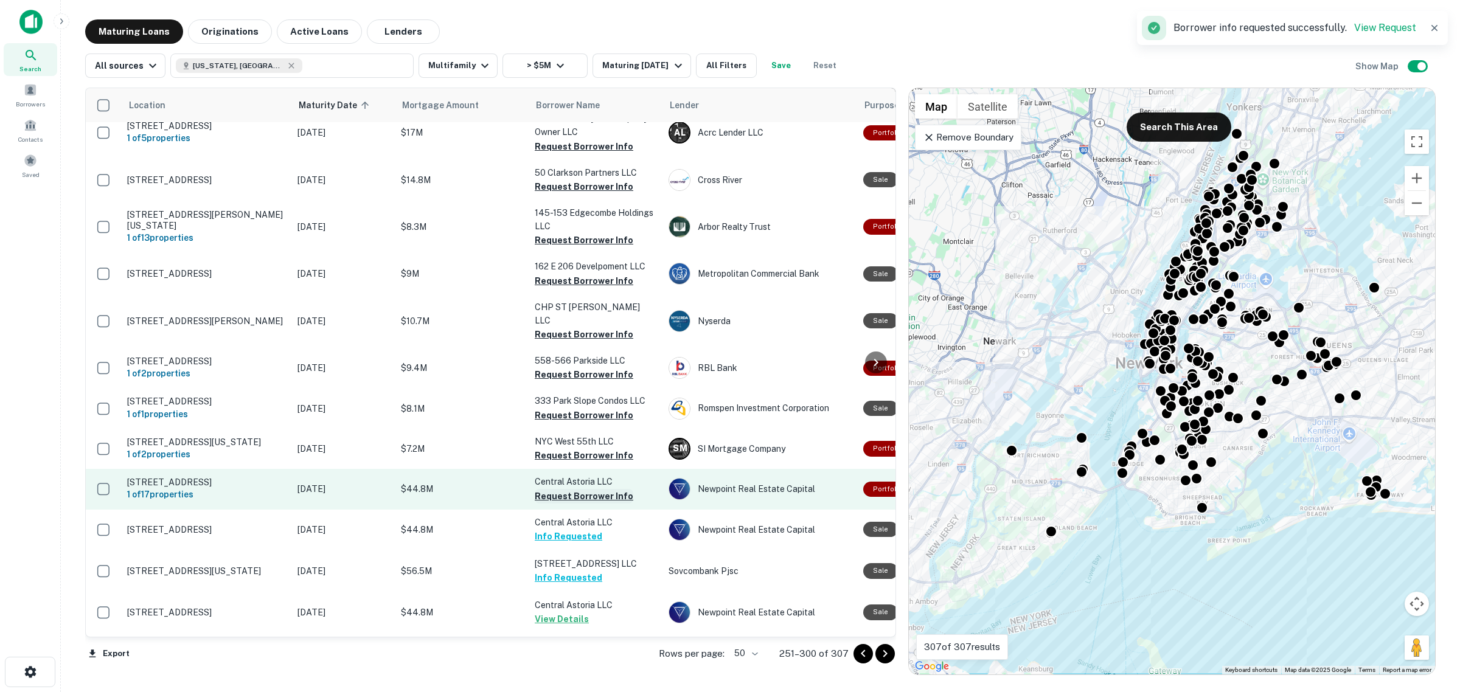
click at [588, 489] on button "Request Borrower Info" at bounding box center [584, 496] width 99 height 15
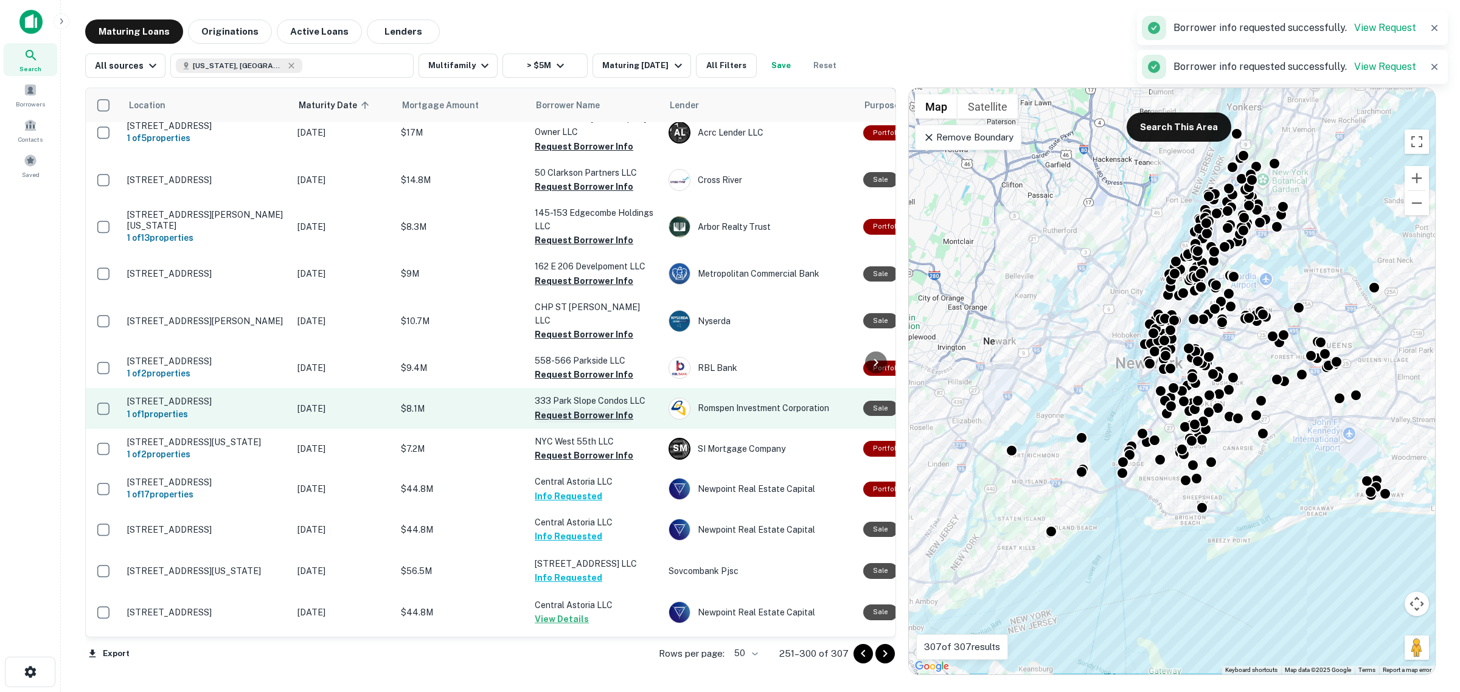
click at [589, 408] on button "Request Borrower Info" at bounding box center [584, 415] width 99 height 15
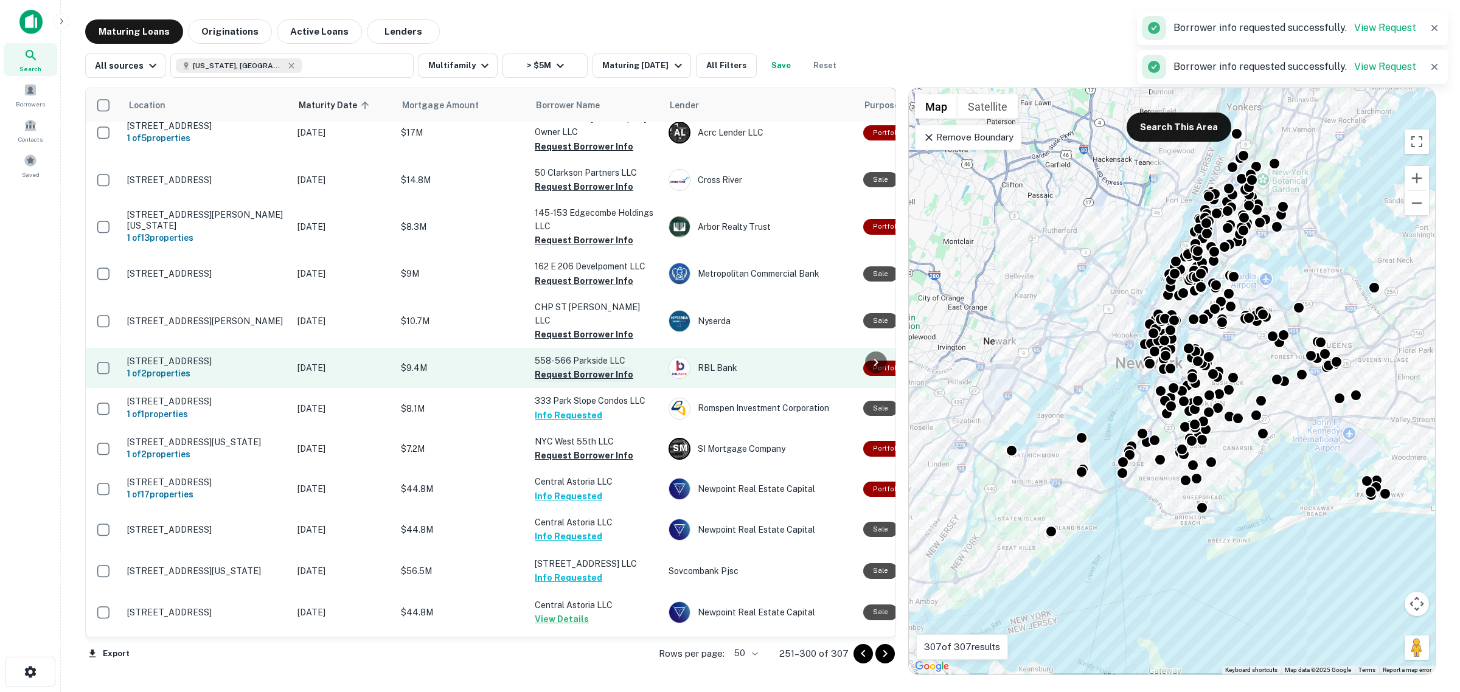
click at [578, 367] on button "Request Borrower Info" at bounding box center [584, 374] width 99 height 15
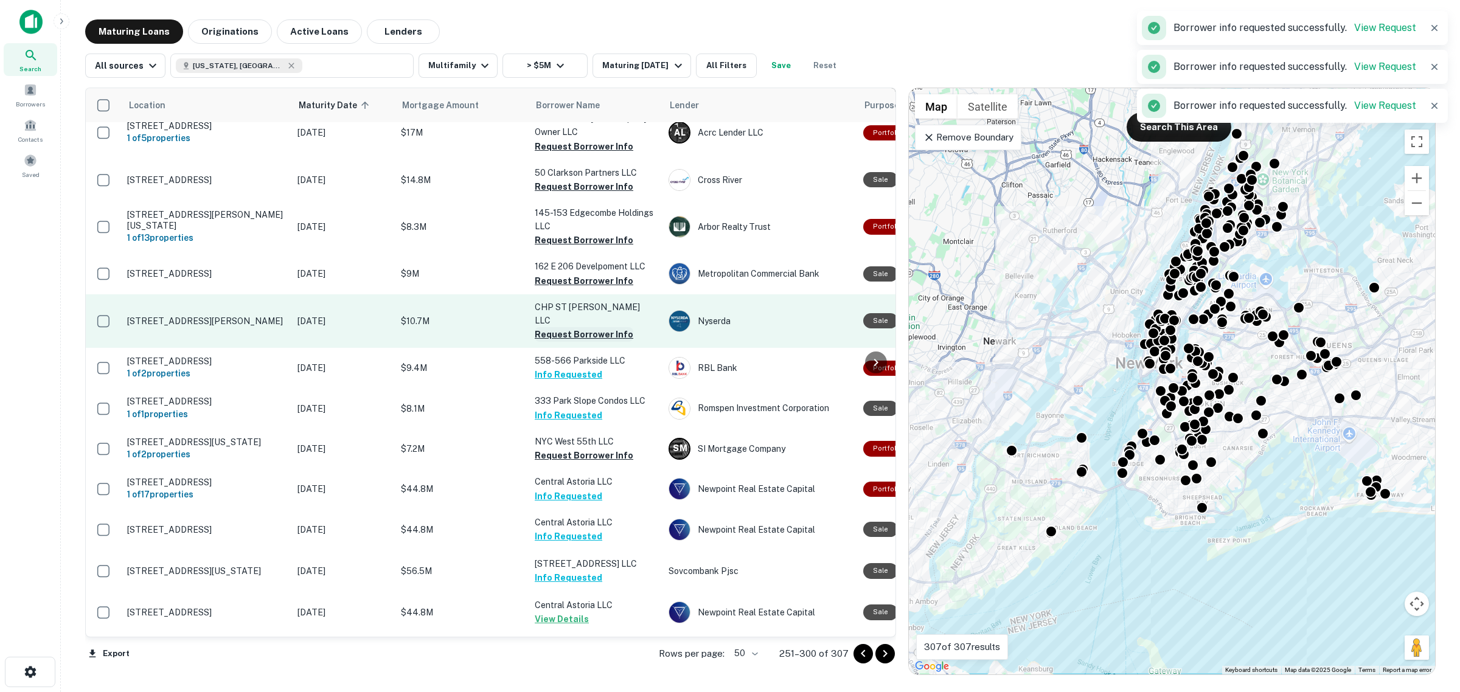
click at [597, 327] on button "Request Borrower Info" at bounding box center [584, 334] width 99 height 15
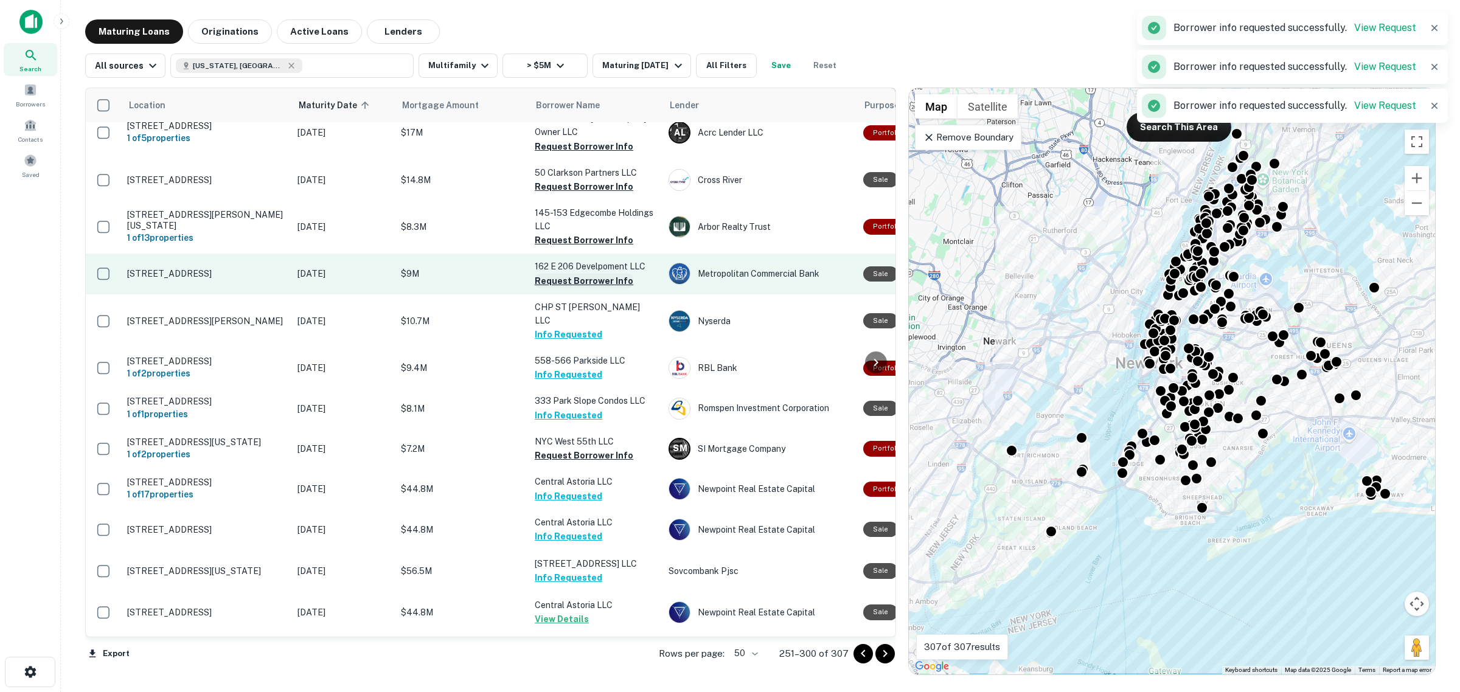
click at [591, 274] on button "Request Borrower Info" at bounding box center [584, 281] width 99 height 15
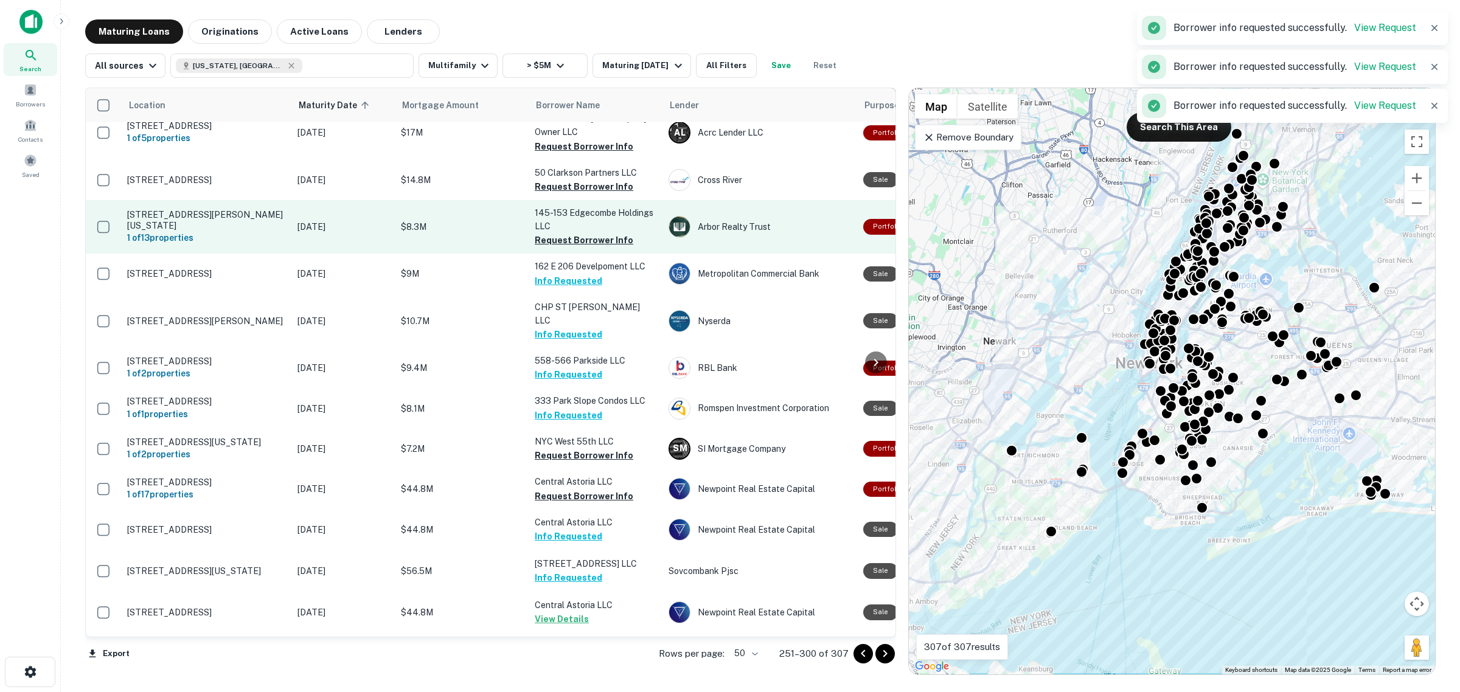
scroll to position [1256, 0]
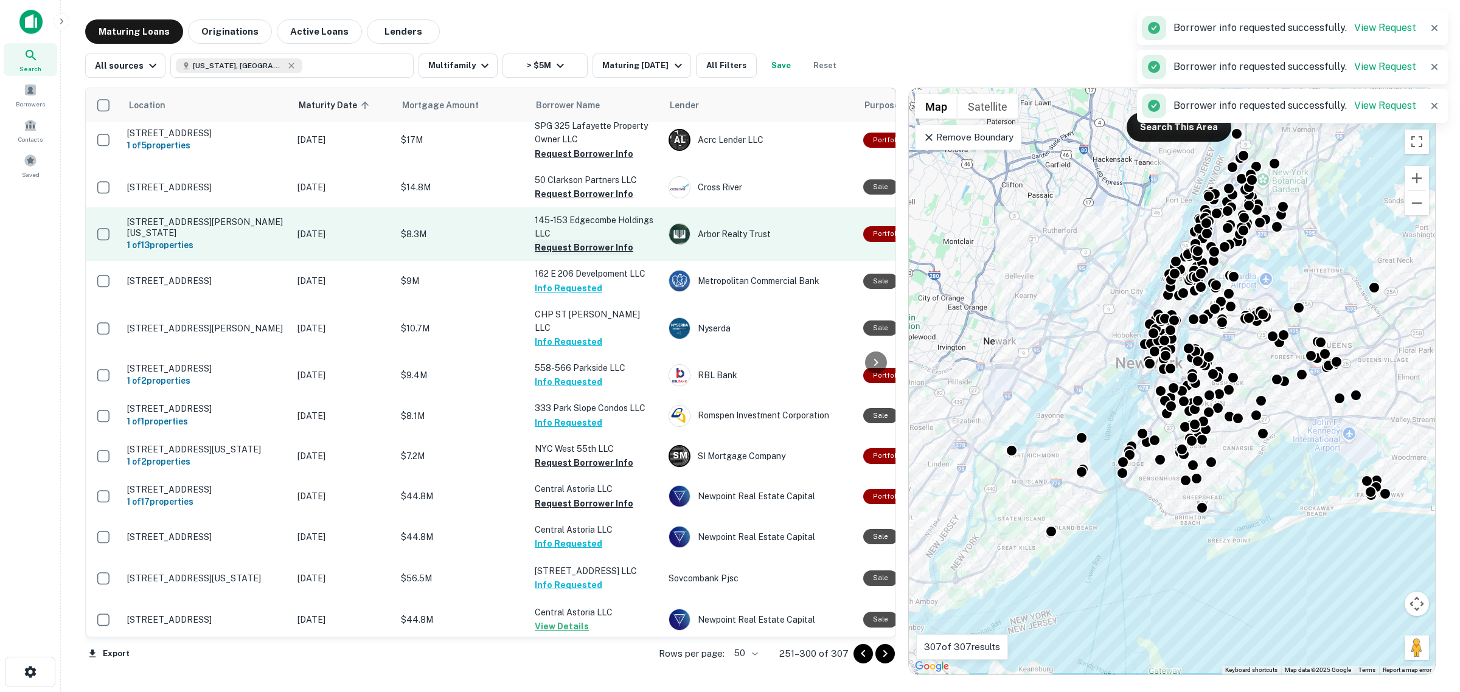
click at [584, 240] on button "Request Borrower Info" at bounding box center [584, 247] width 99 height 15
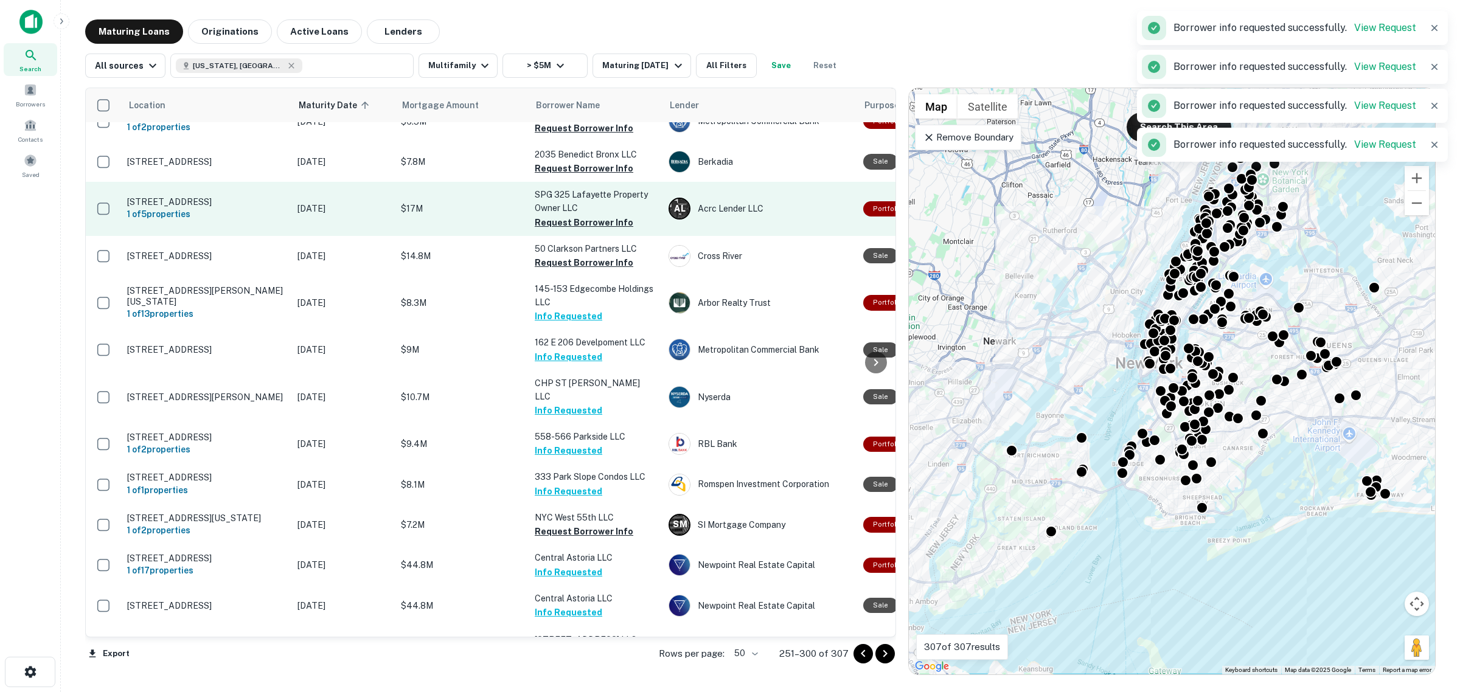
scroll to position [1112, 0]
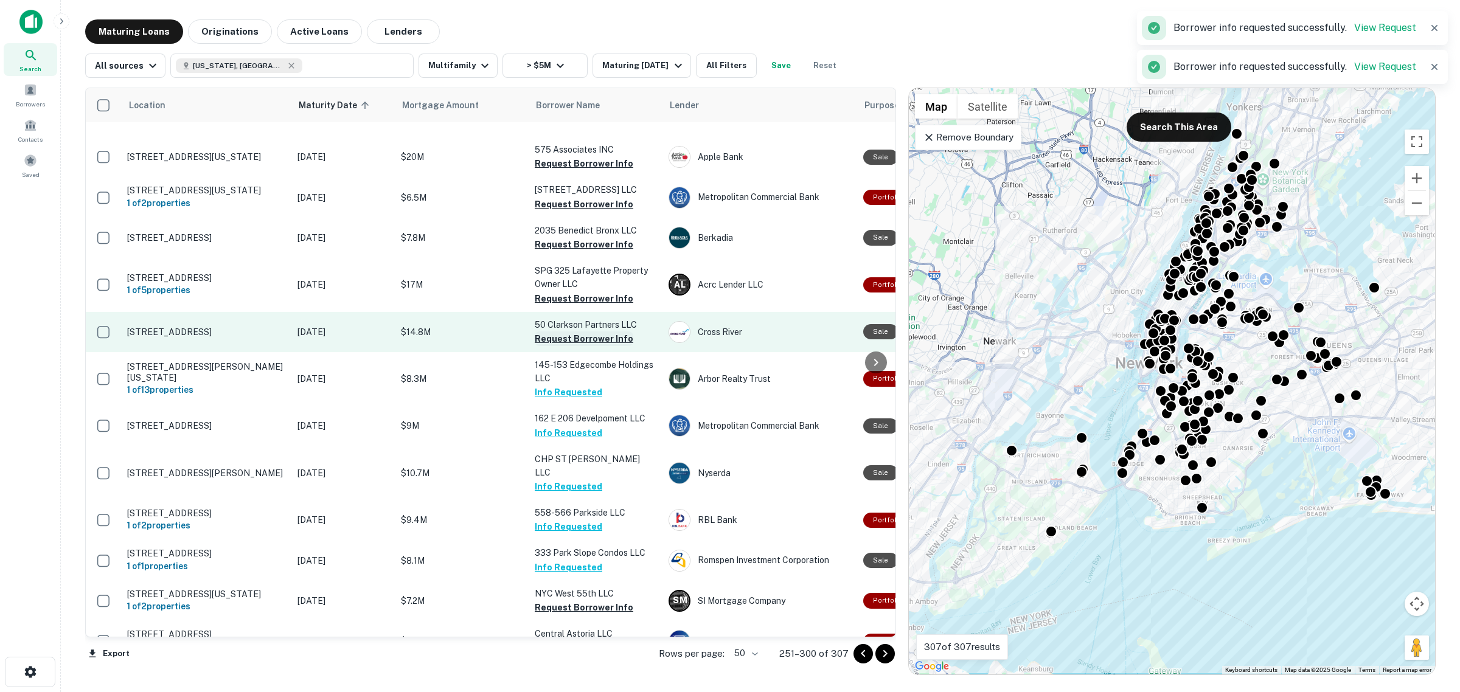
click at [591, 332] on button "Request Borrower Info" at bounding box center [584, 339] width 99 height 15
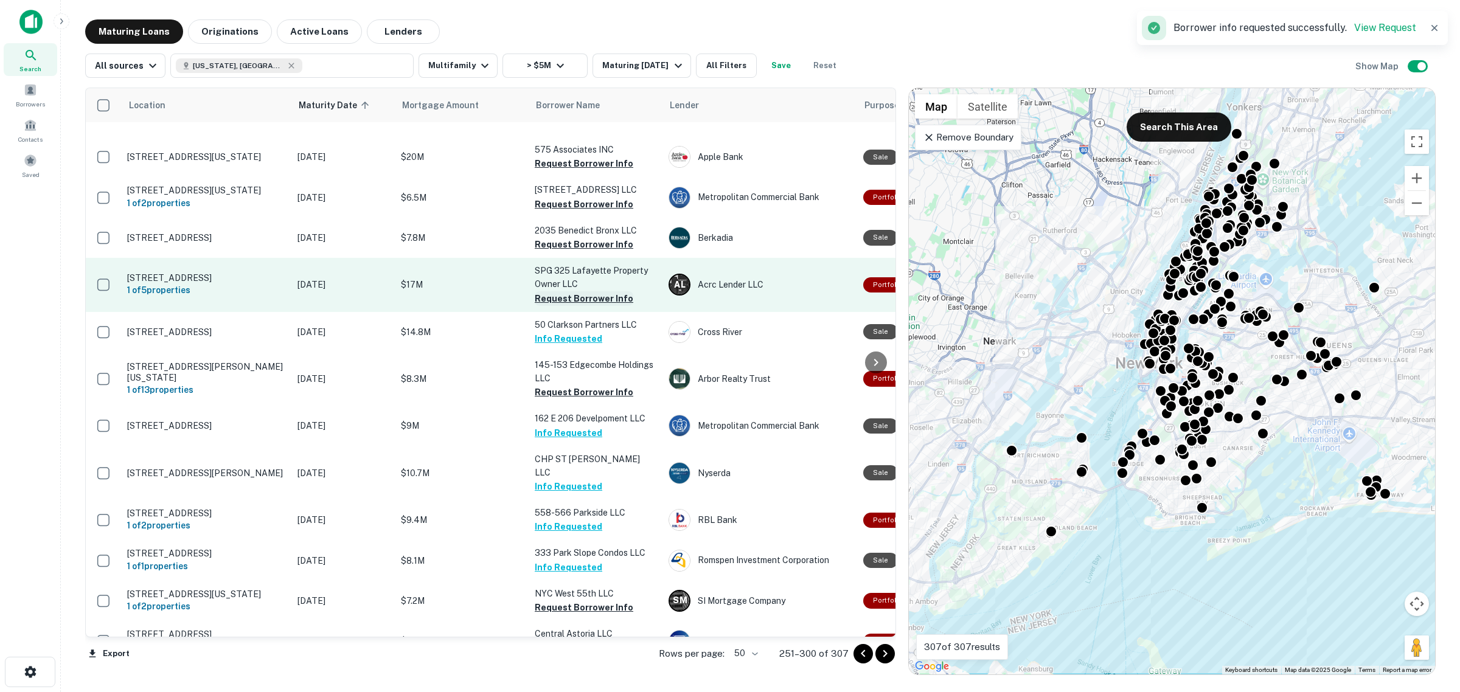
click at [591, 291] on button "Request Borrower Info" at bounding box center [584, 298] width 99 height 15
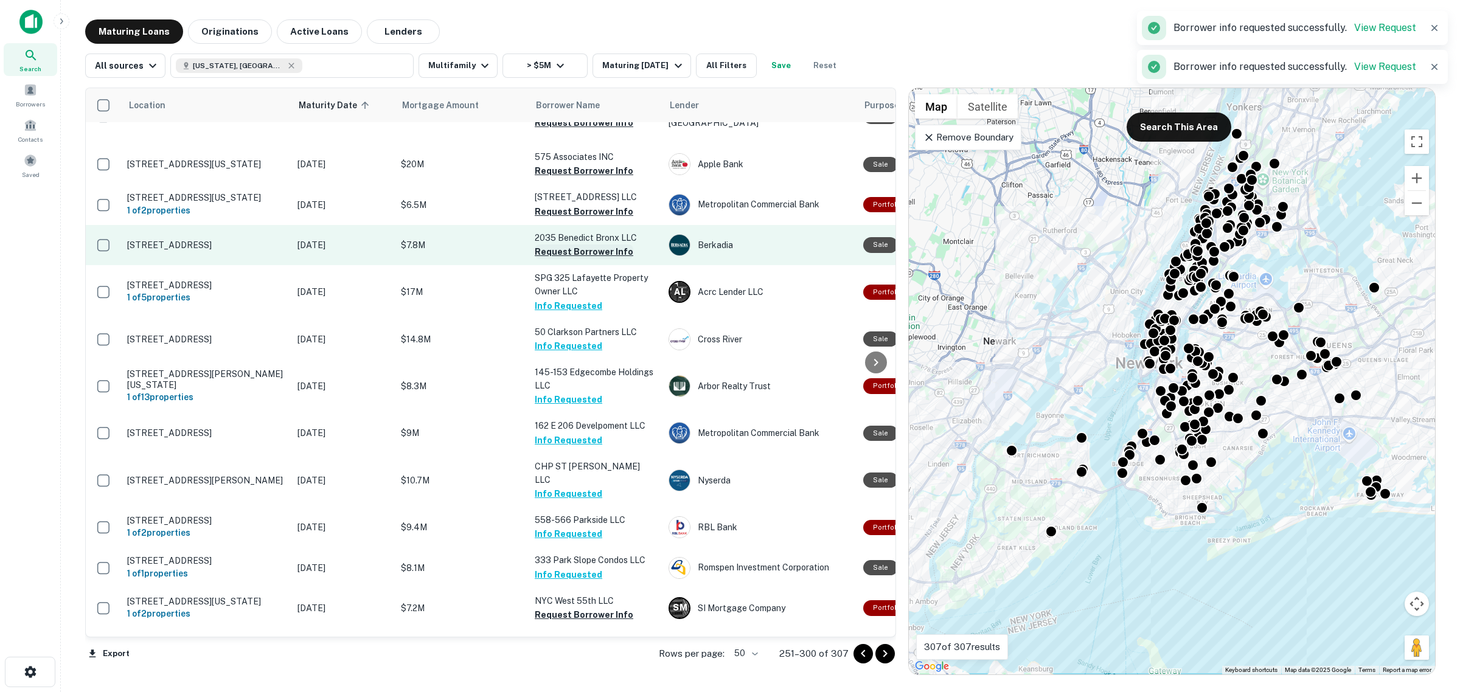
click at [591, 245] on button "Request Borrower Info" at bounding box center [584, 252] width 99 height 15
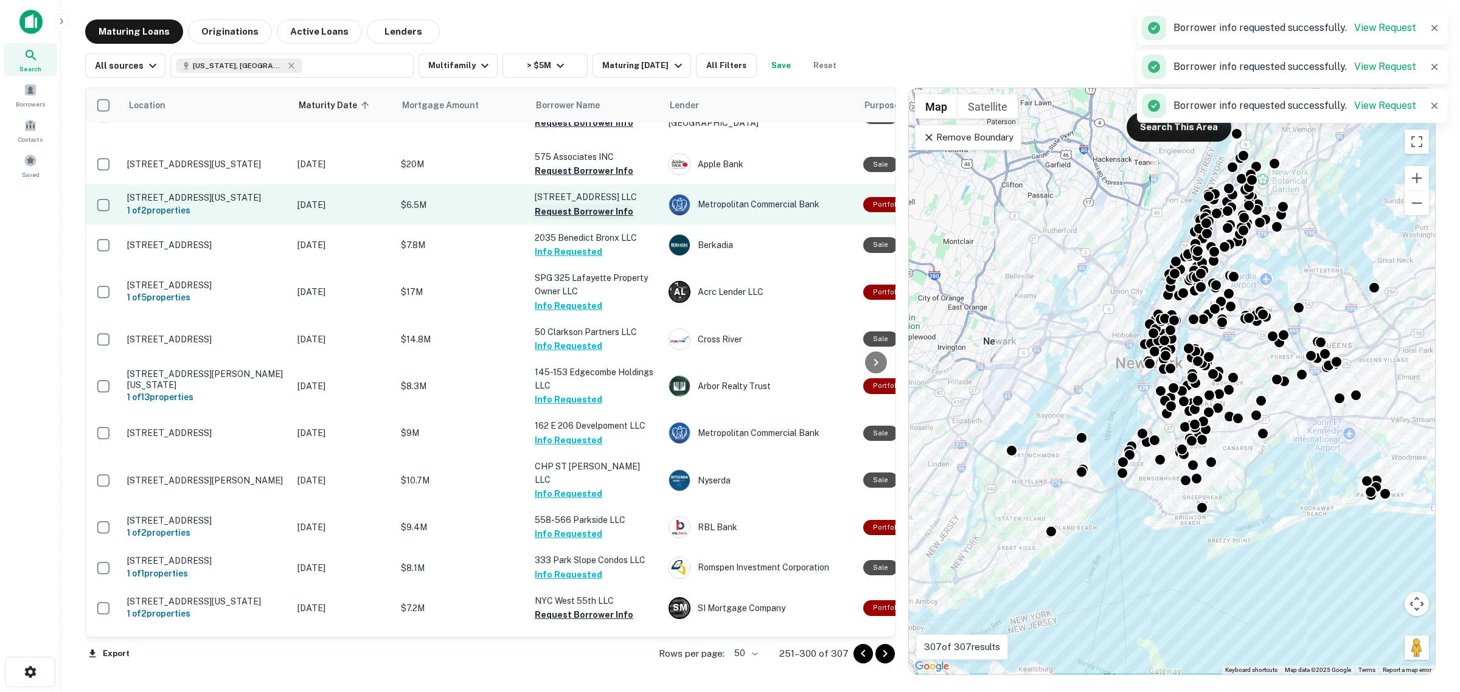
click at [587, 204] on button "Request Borrower Info" at bounding box center [584, 211] width 99 height 15
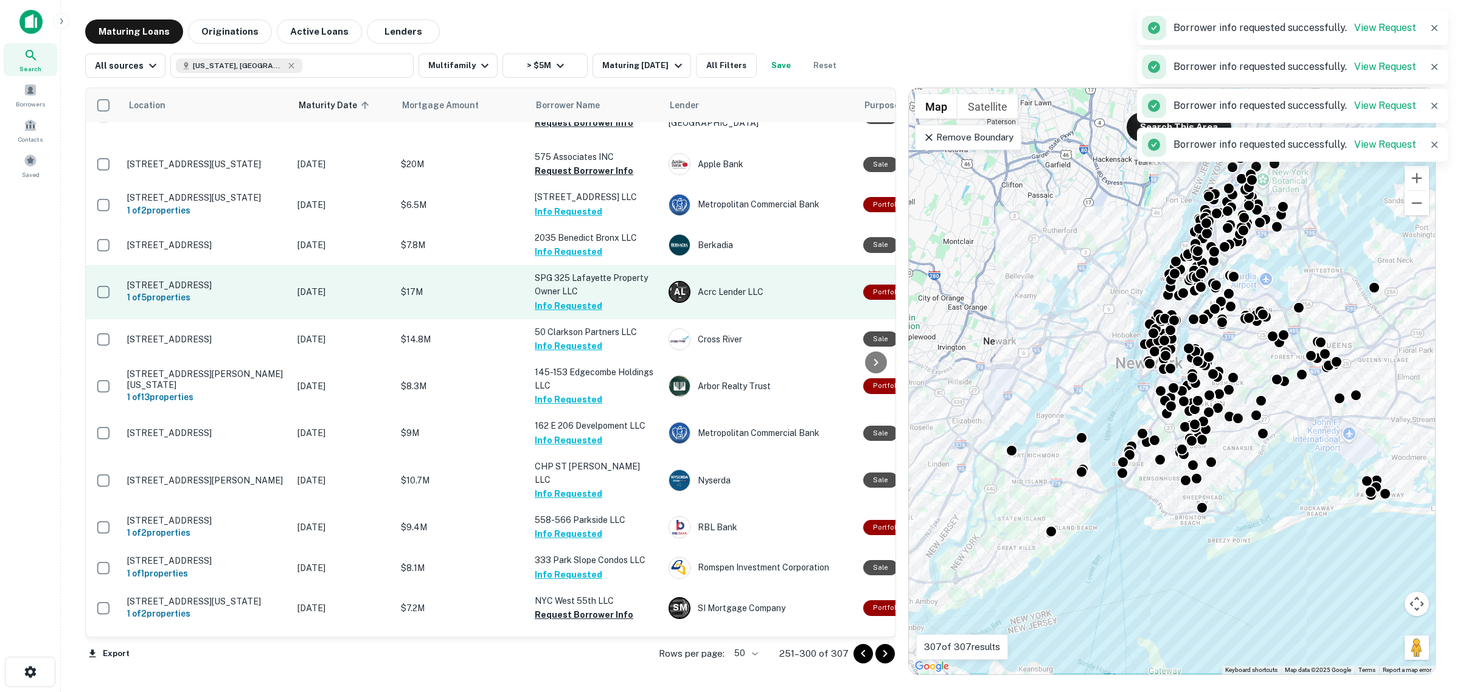
scroll to position [1036, 0]
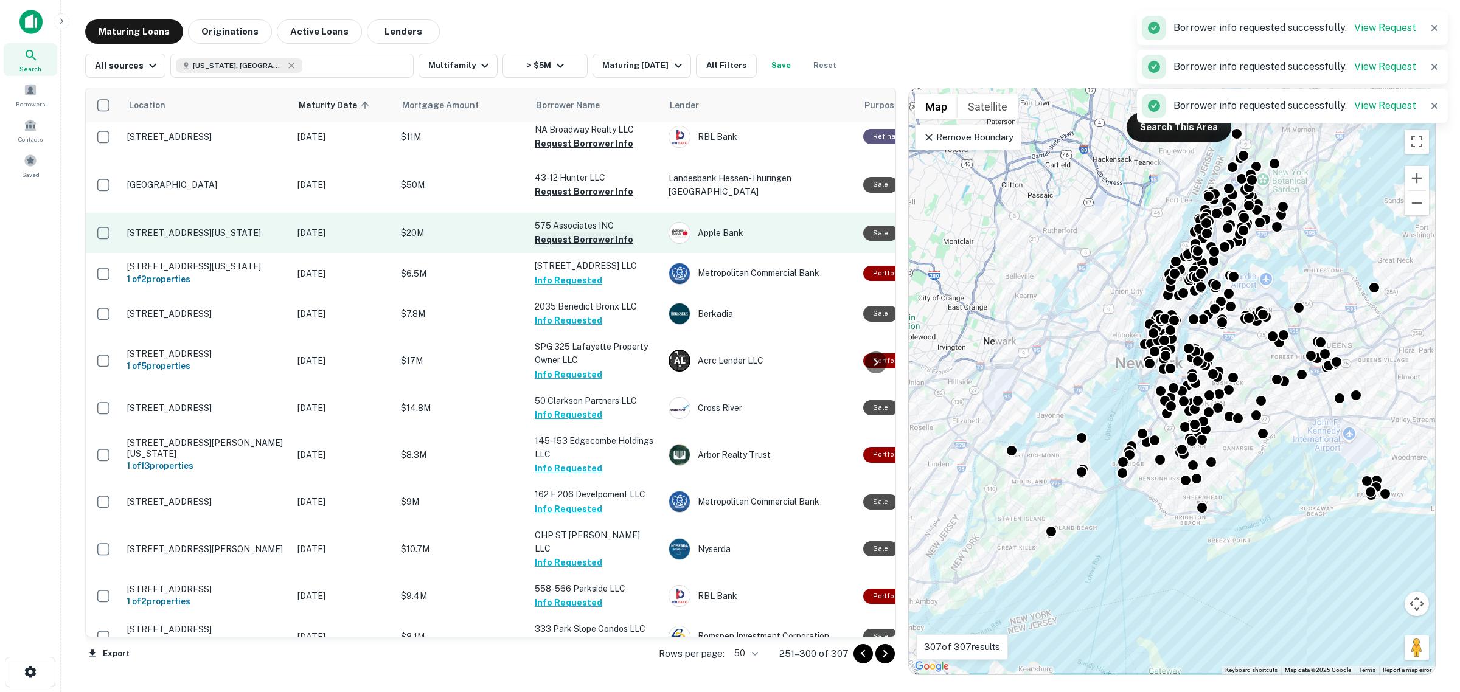
click at [580, 232] on button "Request Borrower Info" at bounding box center [584, 239] width 99 height 15
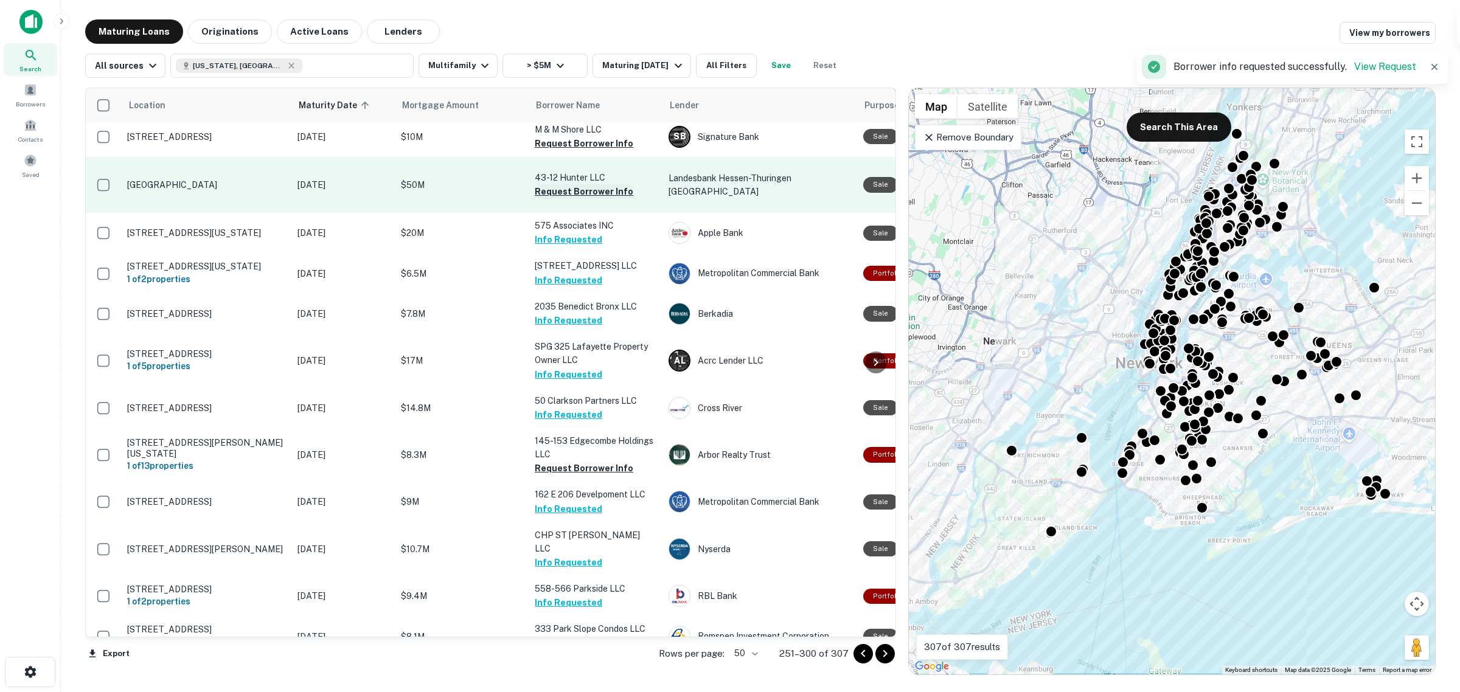
click at [583, 184] on button "Request Borrower Info" at bounding box center [584, 191] width 99 height 15
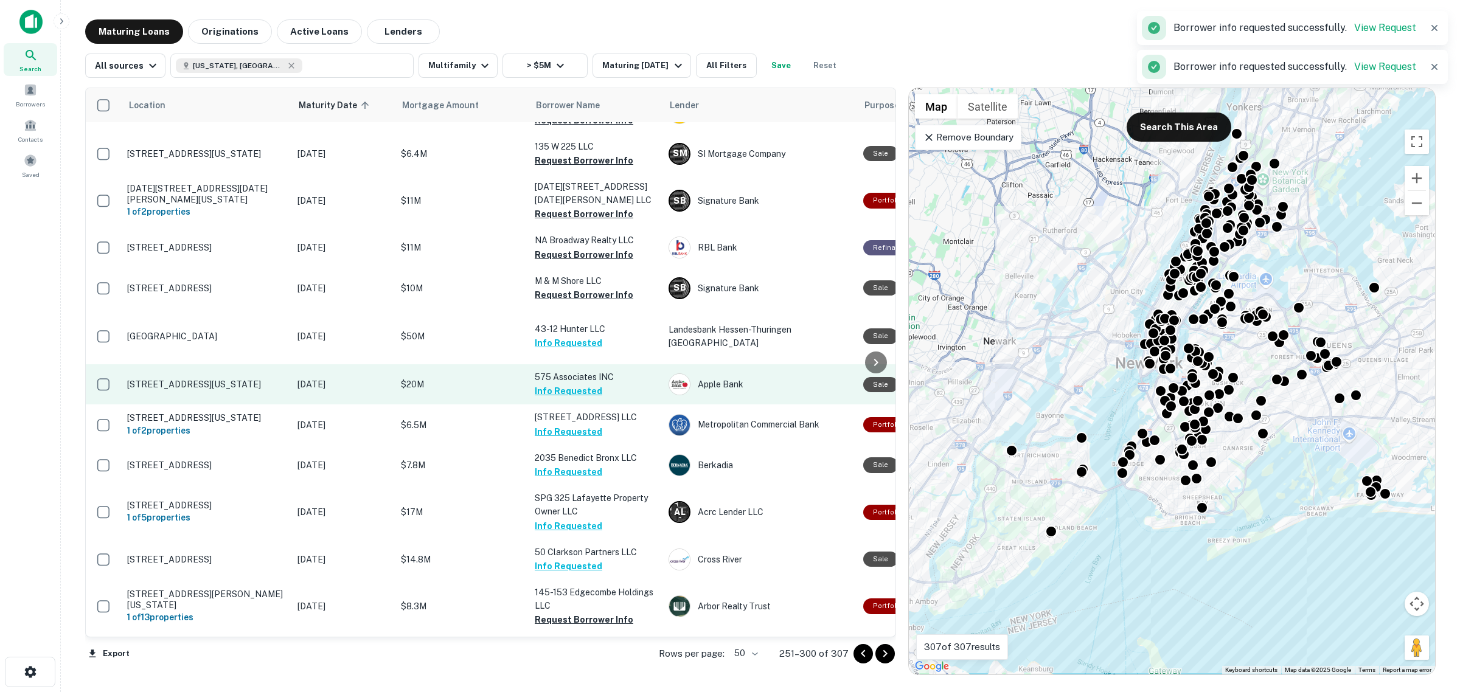
scroll to position [876, 0]
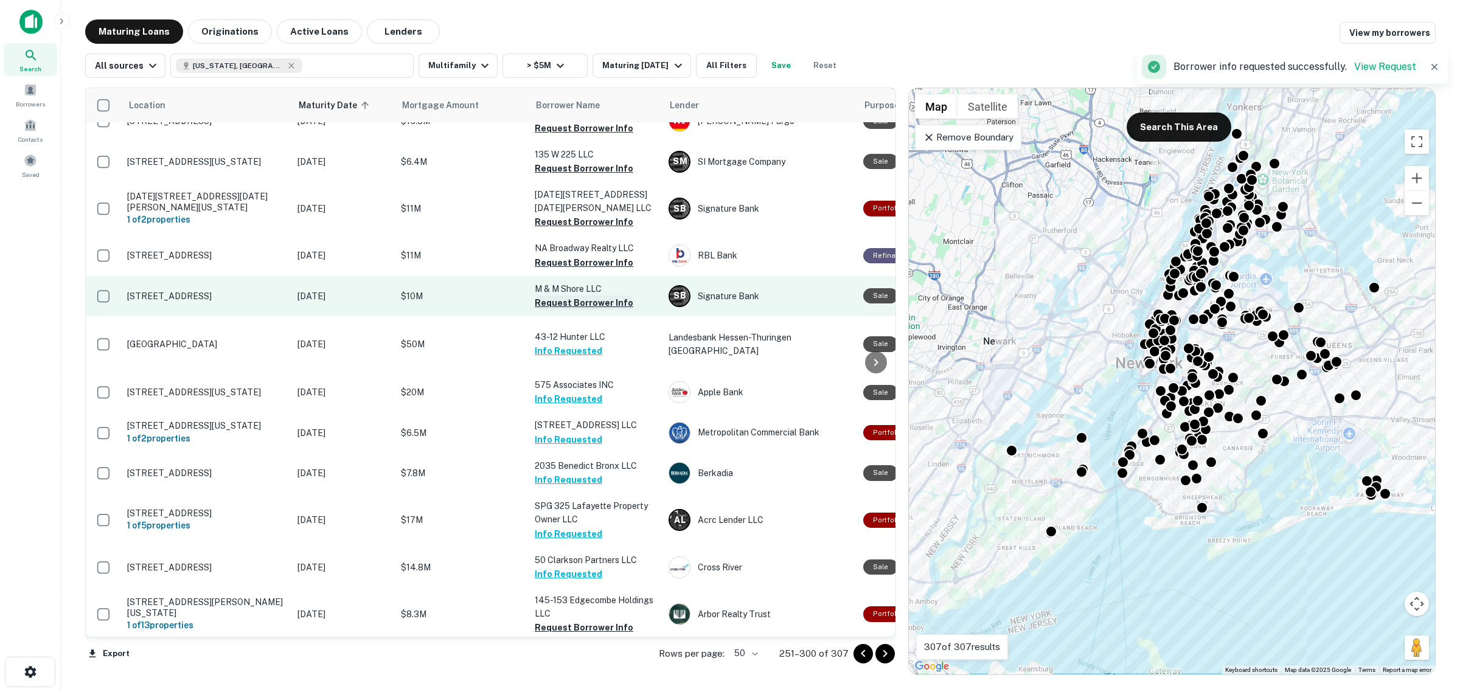
click at [591, 296] on button "Request Borrower Info" at bounding box center [584, 303] width 99 height 15
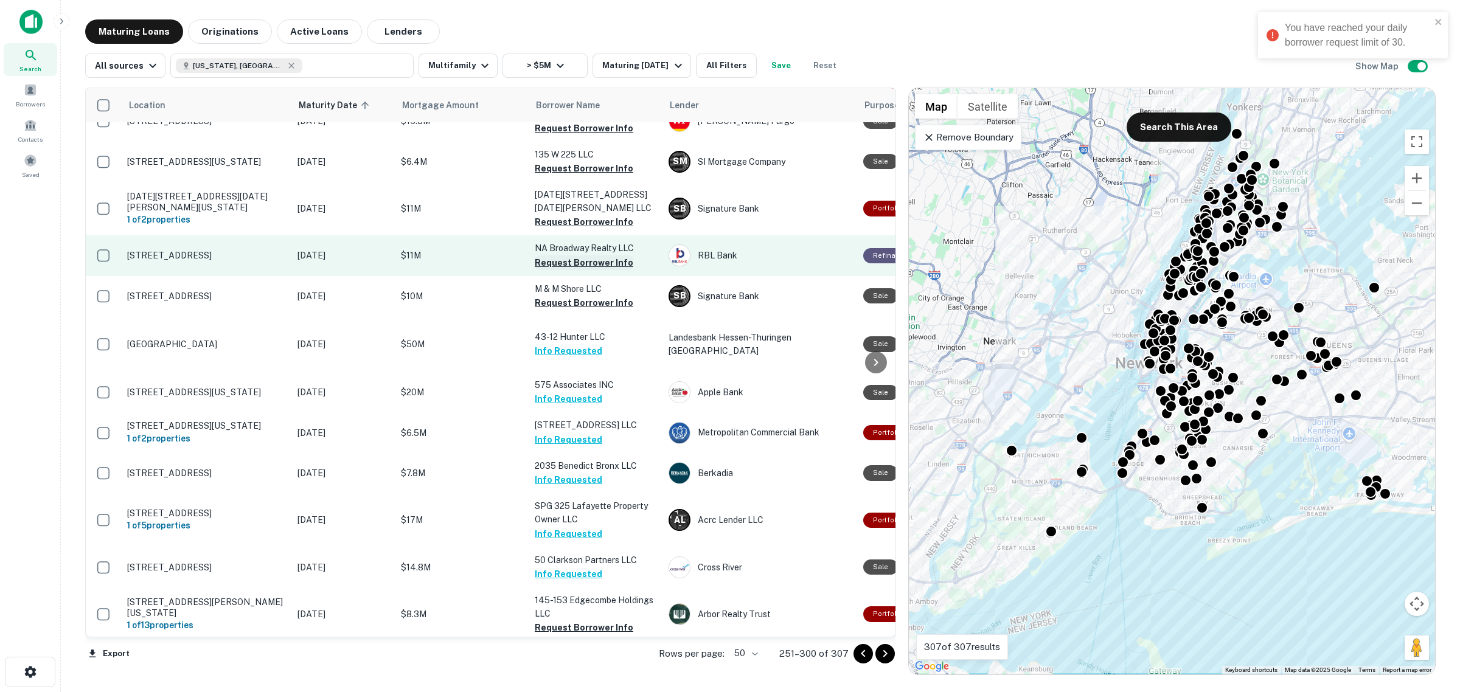
click at [589, 256] on button "Request Borrower Info" at bounding box center [584, 263] width 99 height 15
